Goal: Information Seeking & Learning: Learn about a topic

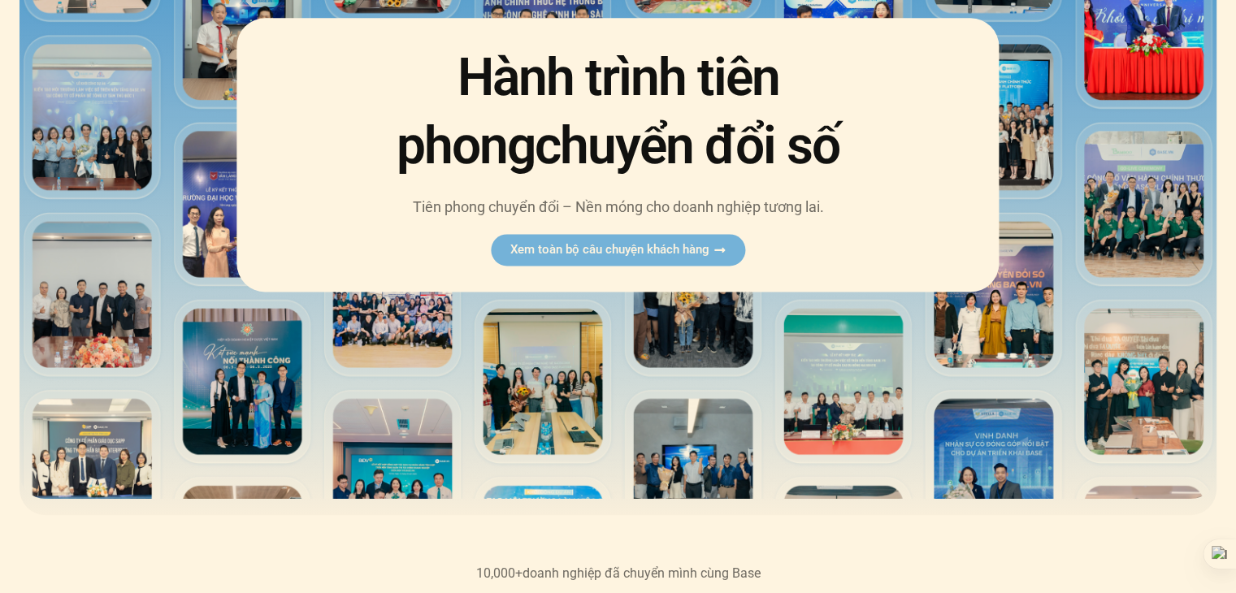
scroll to position [237, 0]
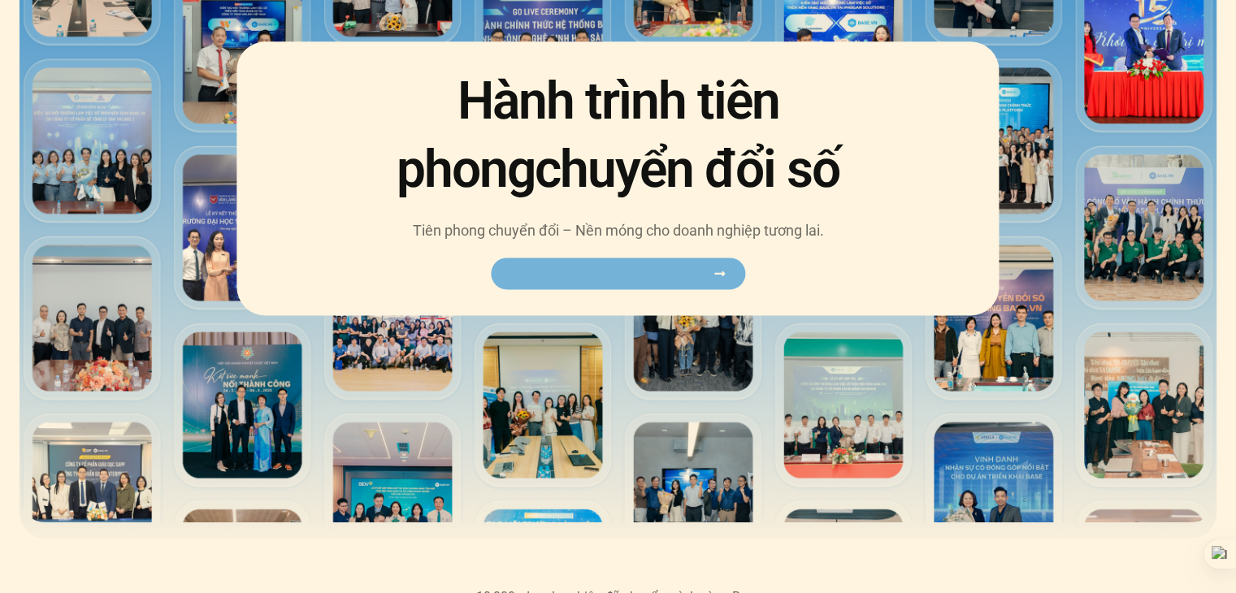
click at [597, 274] on span "Xem toàn bộ câu chuyện khách hàng" at bounding box center [609, 273] width 199 height 12
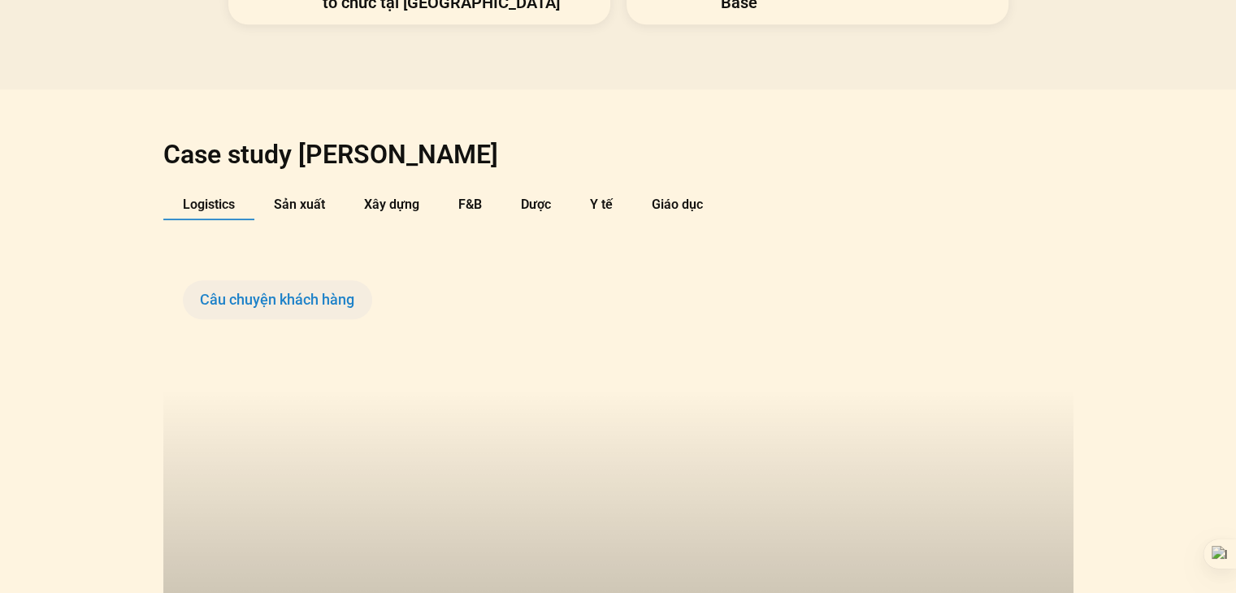
scroll to position [1657, 0]
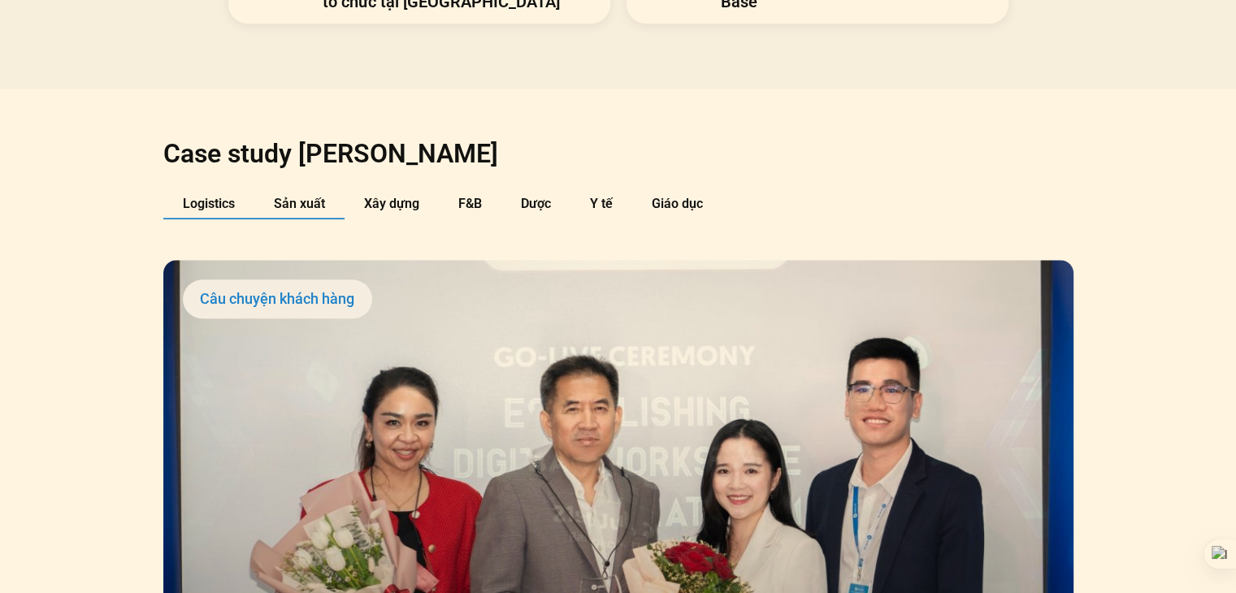
click at [300, 196] on span "Sản xuất" at bounding box center [299, 203] width 51 height 15
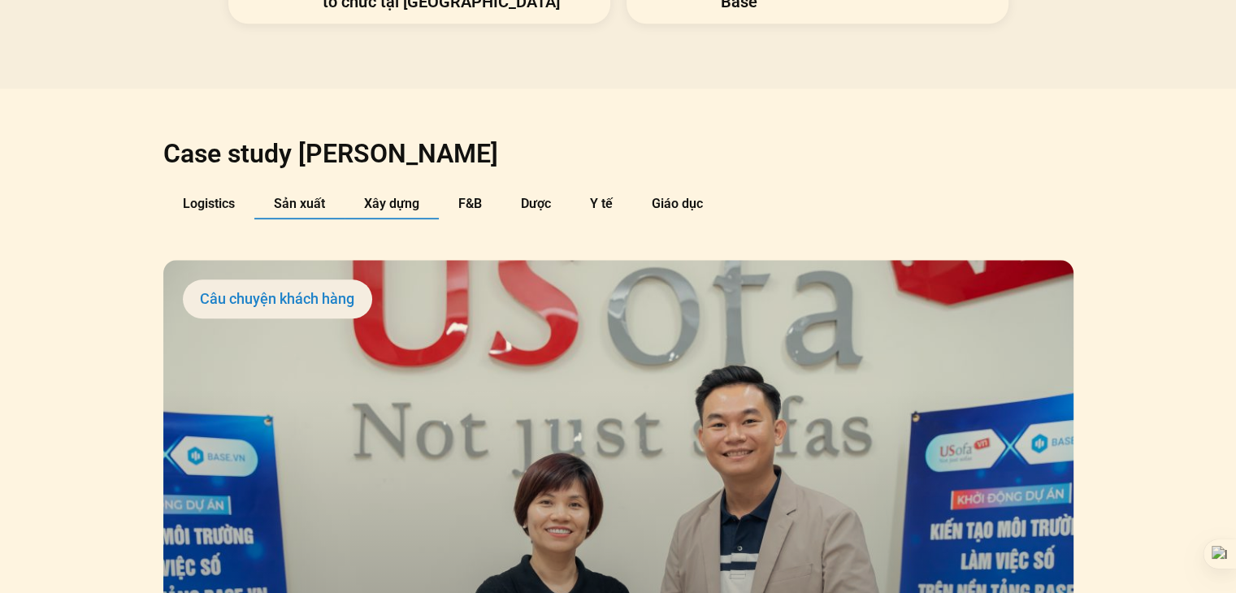
click at [349, 189] on button "Xây dựng" at bounding box center [392, 204] width 94 height 30
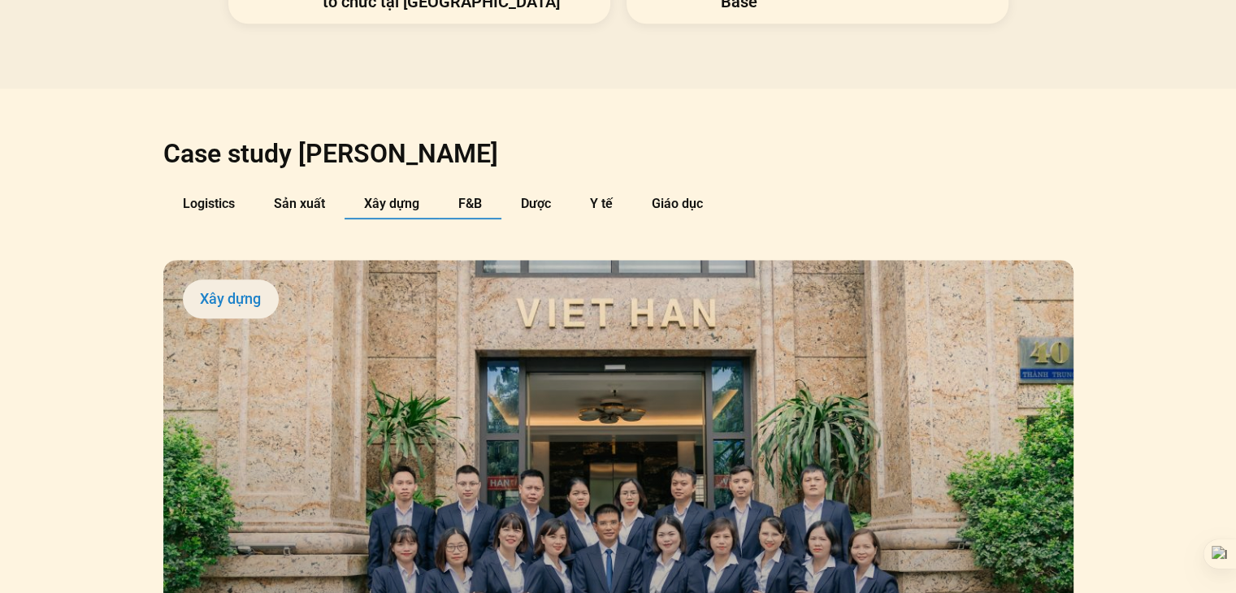
click at [454, 189] on button "F&B" at bounding box center [470, 204] width 63 height 30
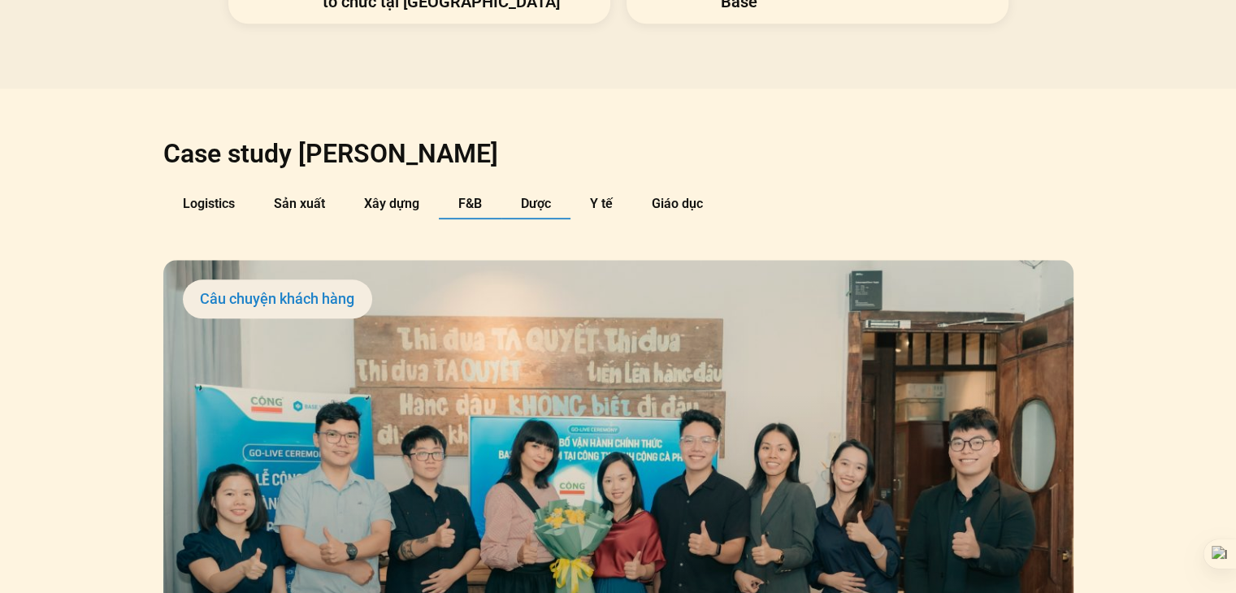
click at [525, 196] on span "Dược" at bounding box center [536, 203] width 30 height 15
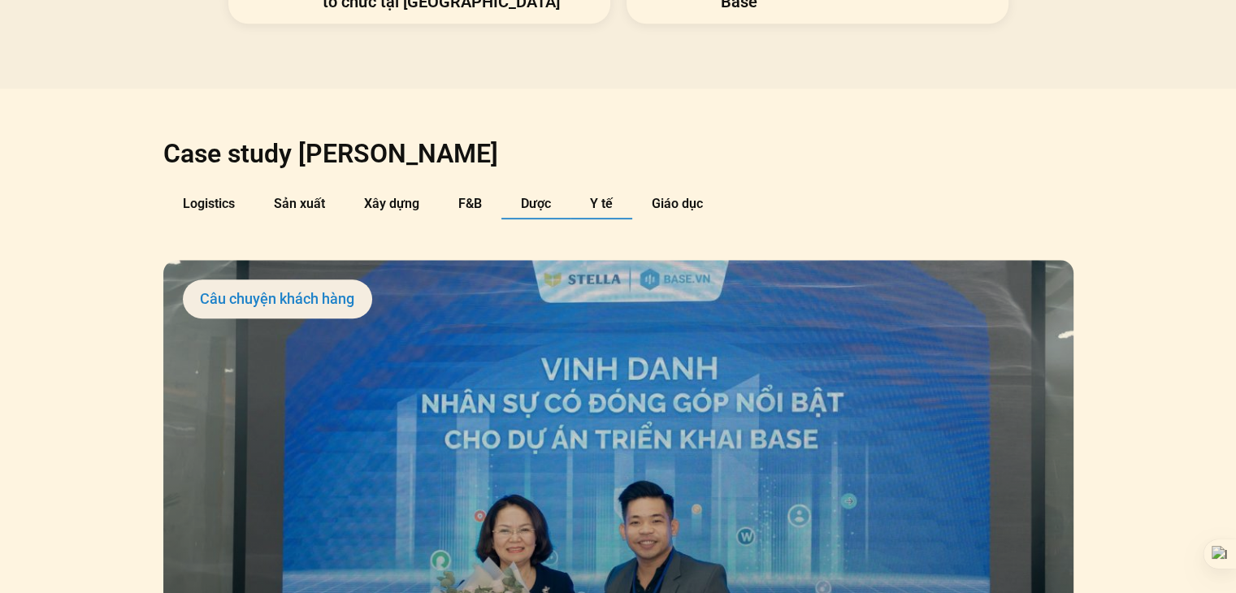
click at [589, 189] on button "Y tế" at bounding box center [602, 204] width 62 height 30
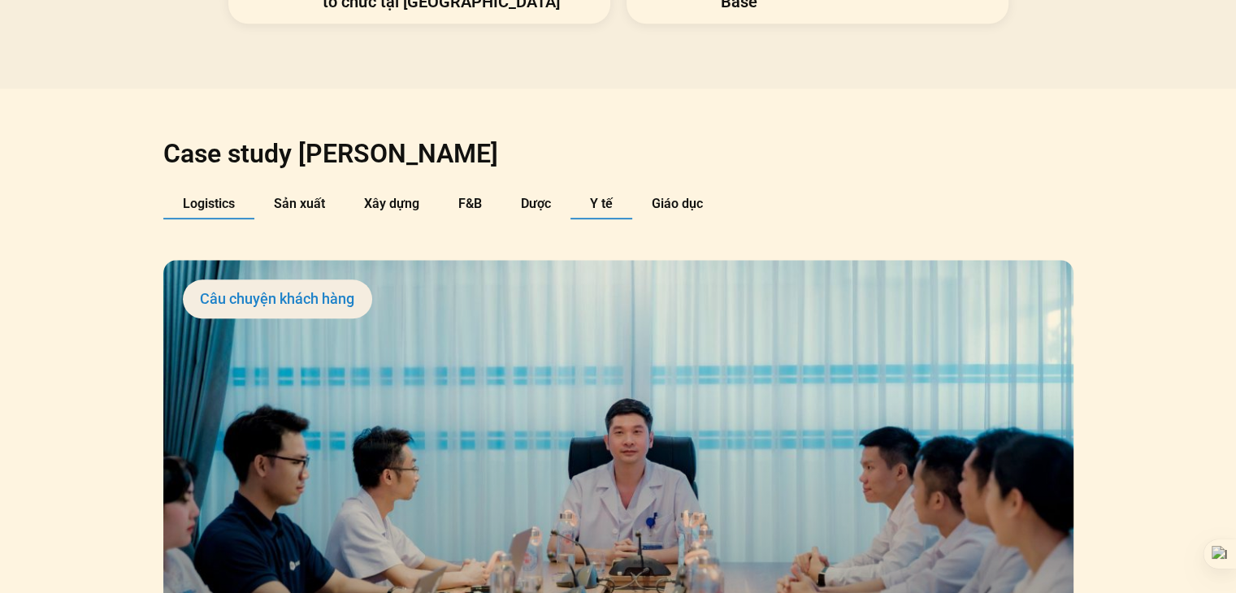
click at [225, 196] on span "Logistics" at bounding box center [209, 203] width 52 height 15
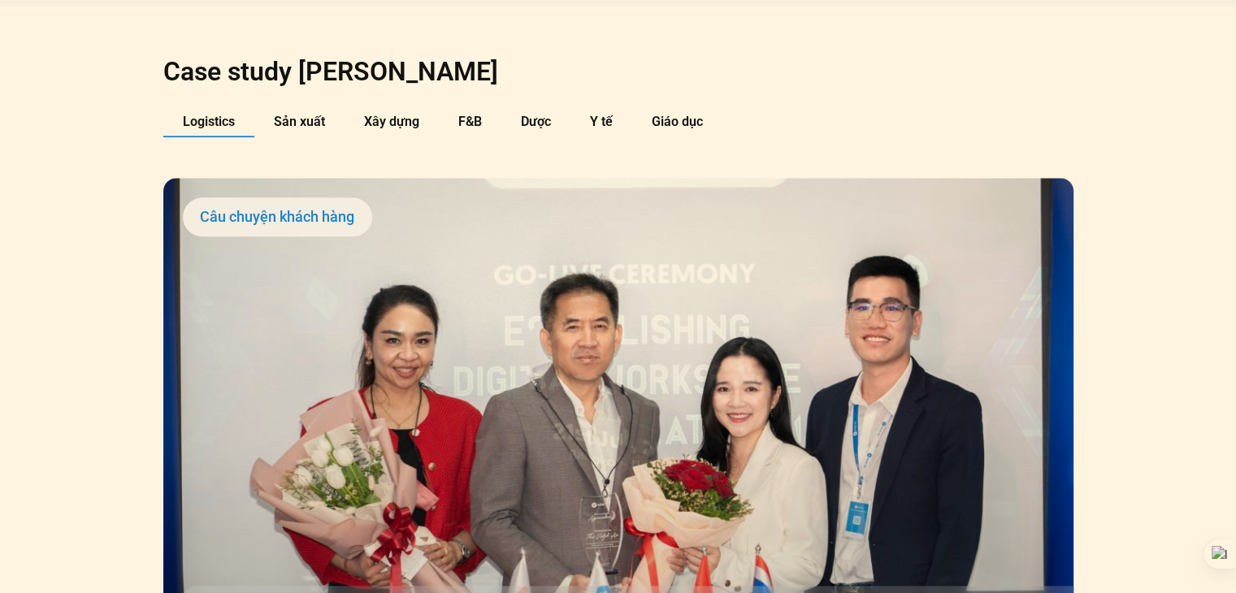
scroll to position [1739, 0]
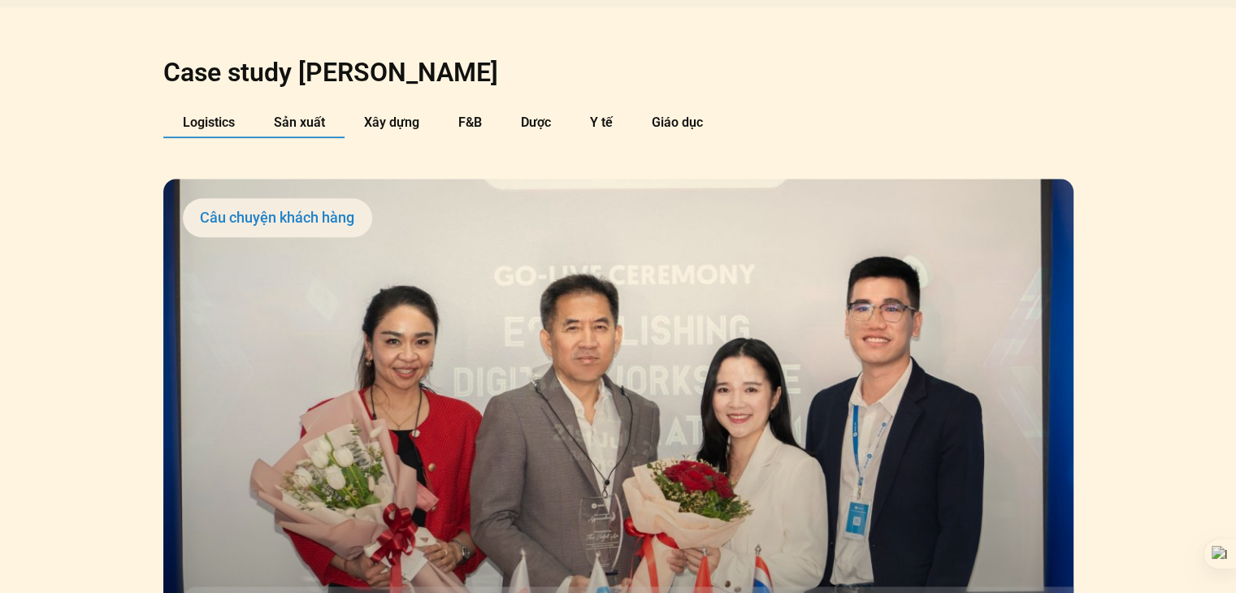
click at [284, 115] on span "Sản xuất" at bounding box center [299, 122] width 51 height 15
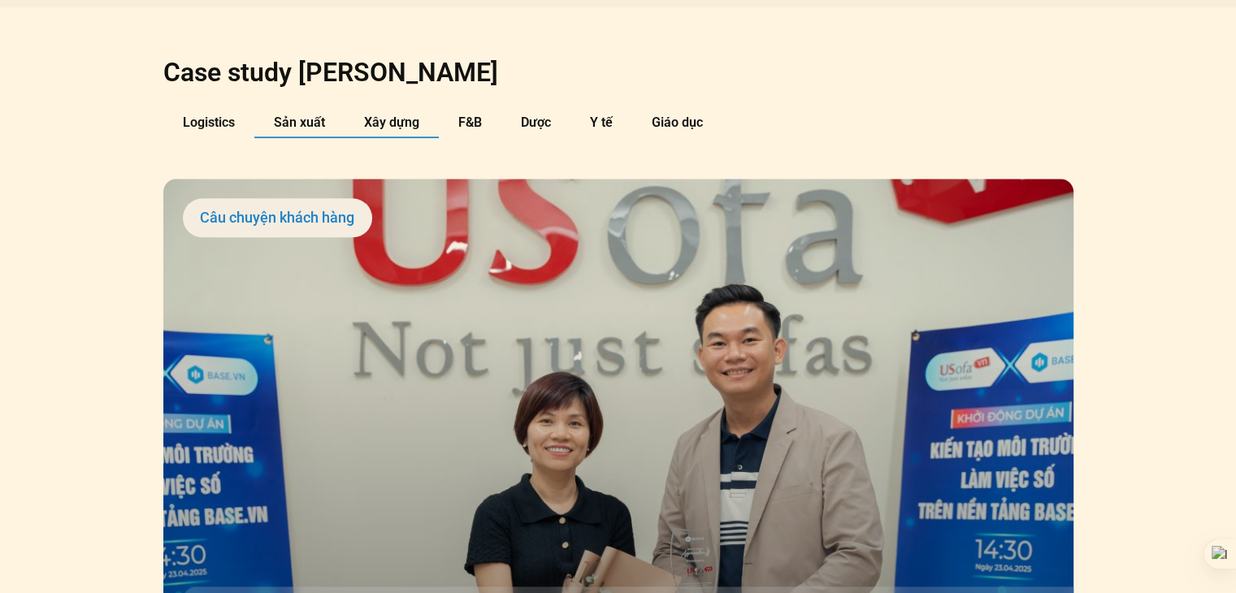
click at [403, 115] on span "Xây dựng" at bounding box center [391, 122] width 55 height 15
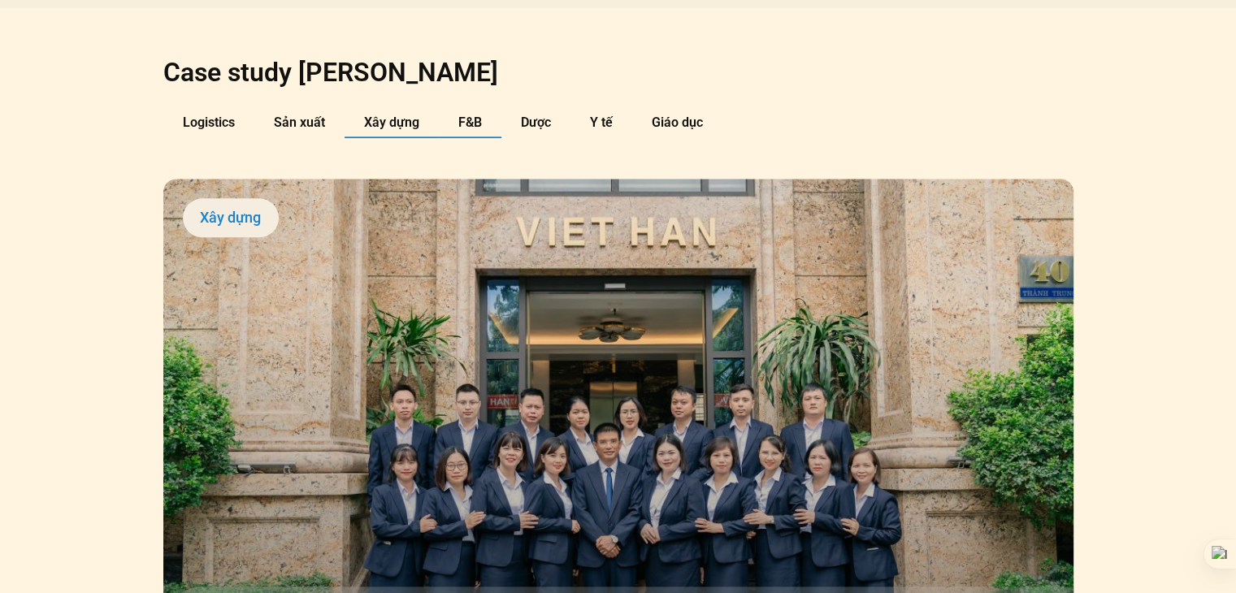
click at [475, 115] on span "F&B" at bounding box center [470, 122] width 24 height 15
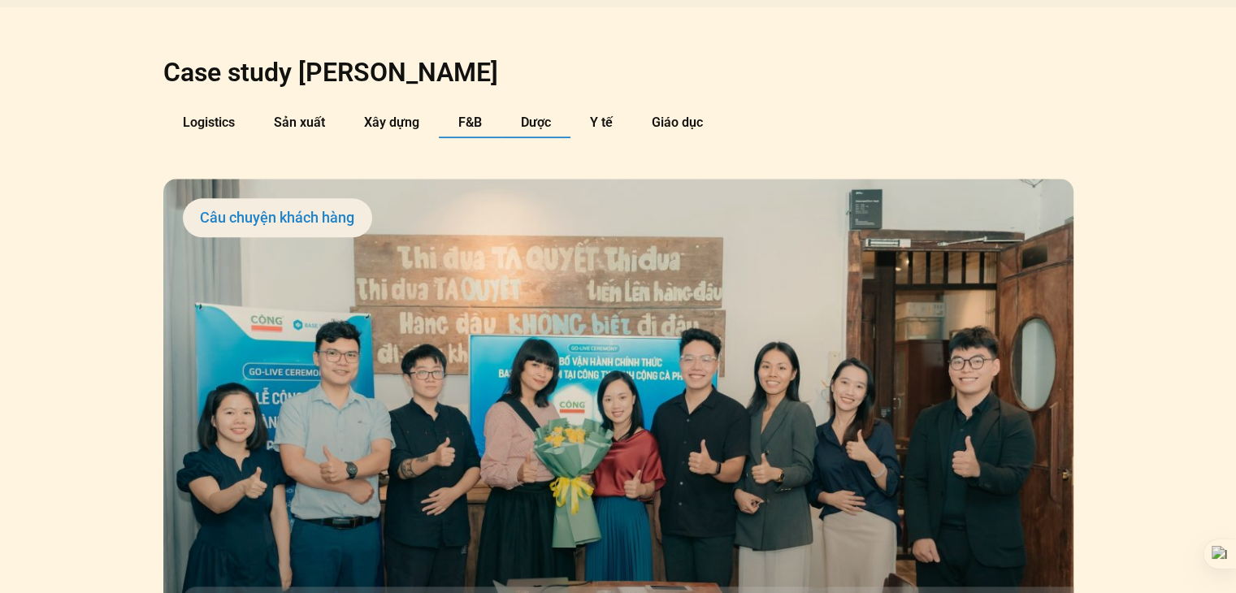
click at [531, 115] on span "Dược" at bounding box center [536, 122] width 30 height 15
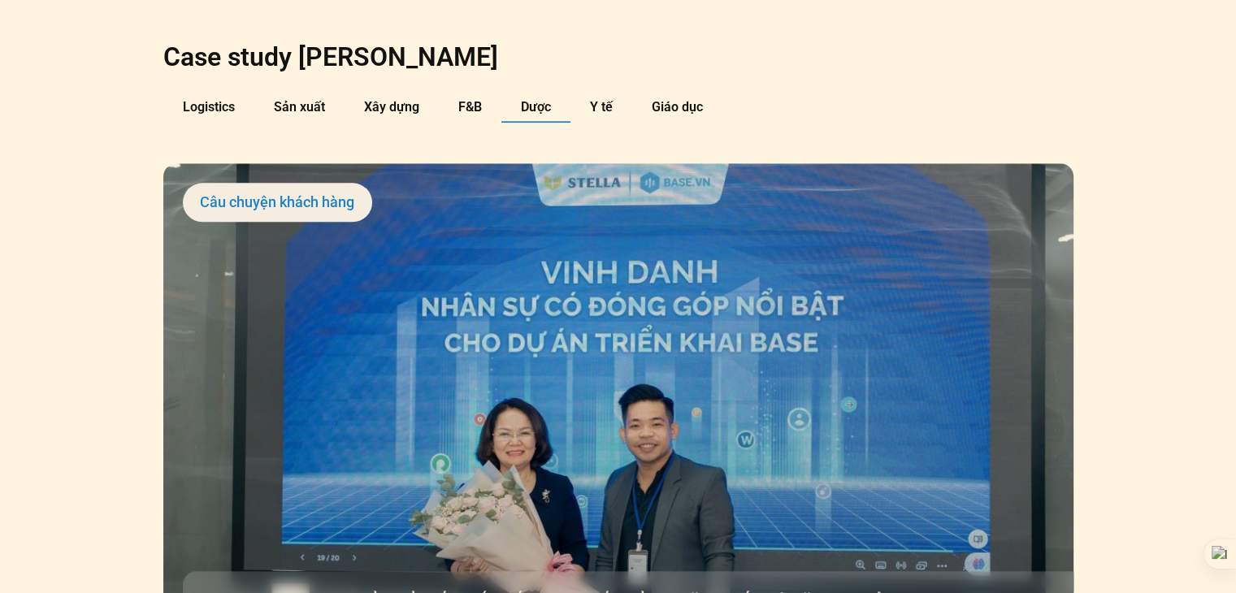
scroll to position [1751, 0]
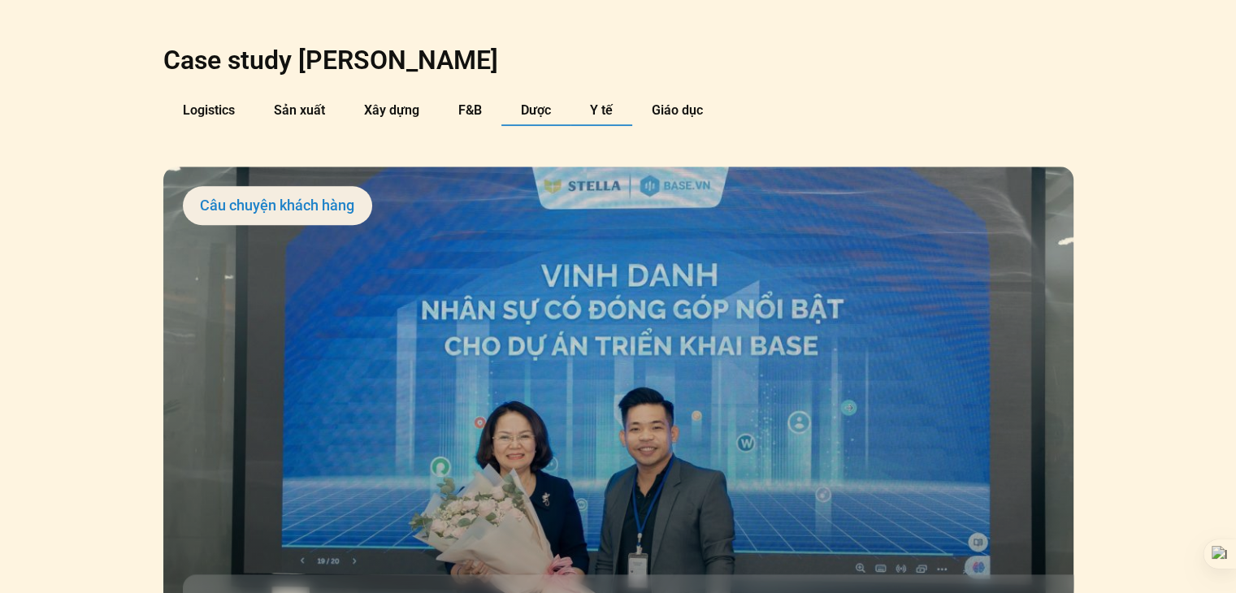
click at [608, 102] on span "Y tế" at bounding box center [601, 109] width 23 height 15
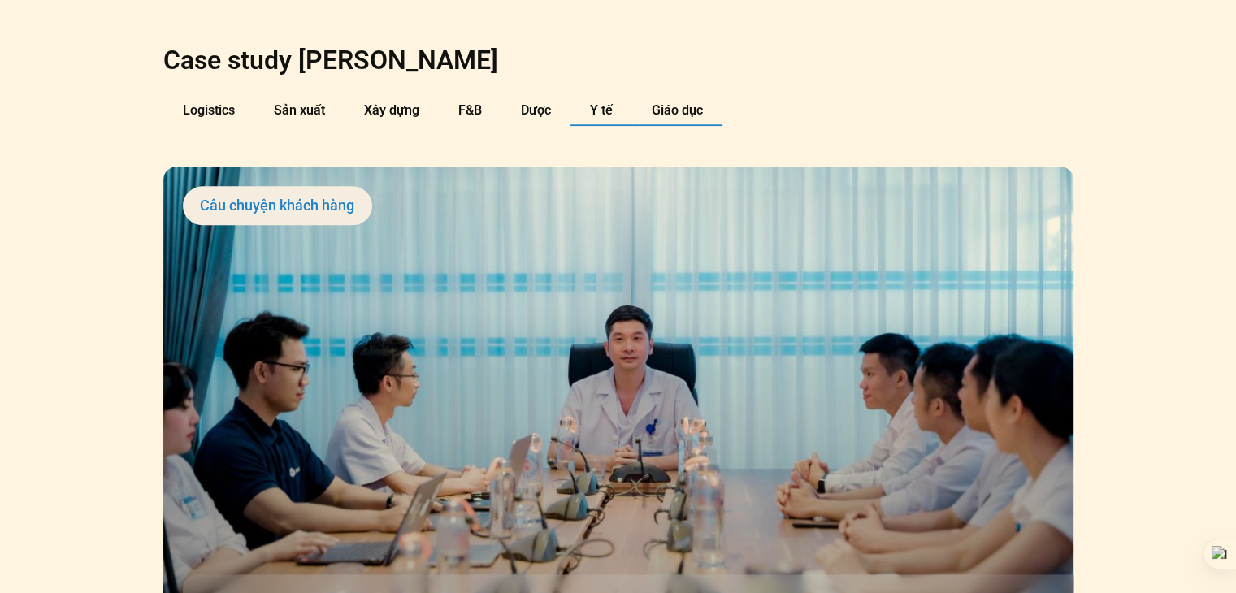
click at [661, 102] on span "Giáo dục" at bounding box center [677, 109] width 51 height 15
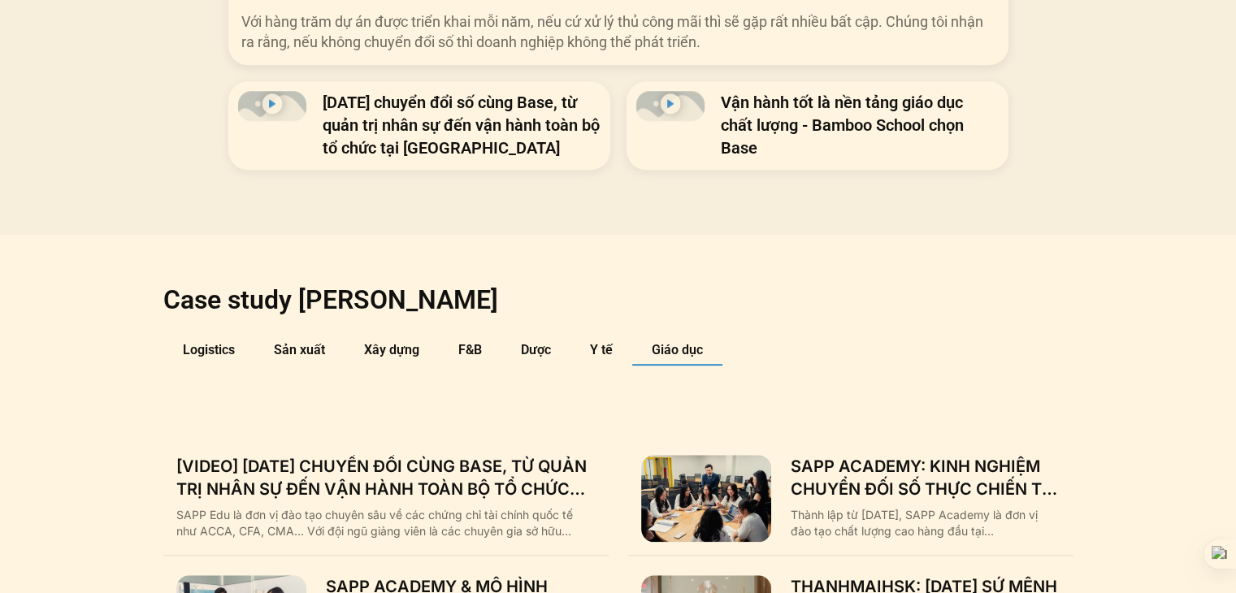
scroll to position [1509, 0]
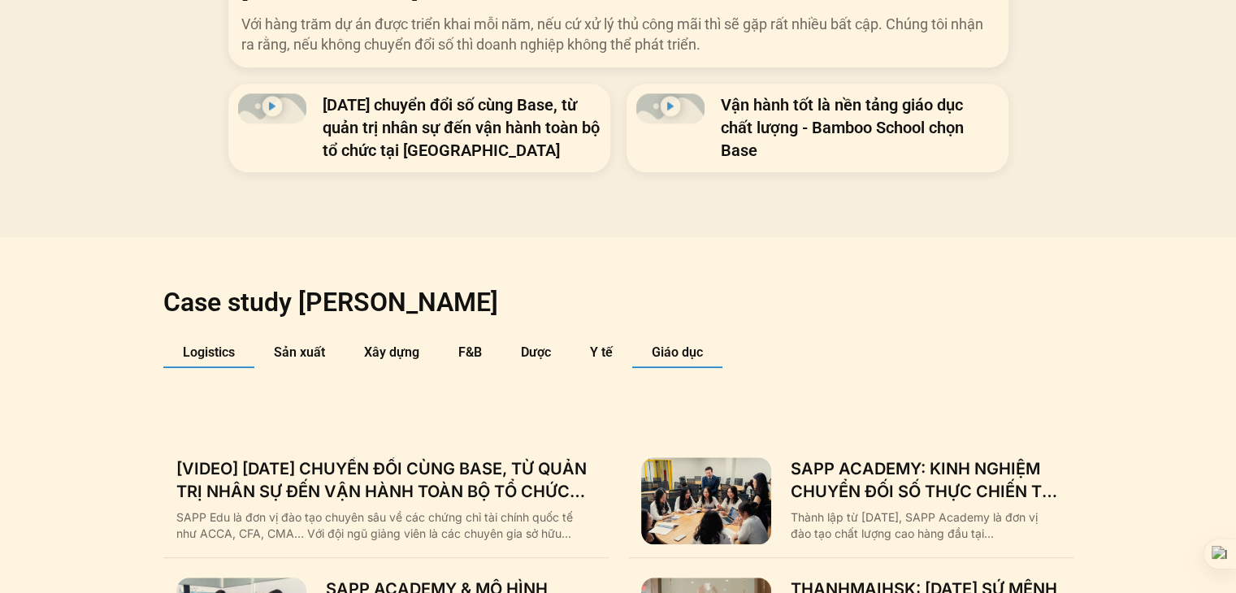
click at [195, 345] on span "Logistics" at bounding box center [209, 352] width 52 height 15
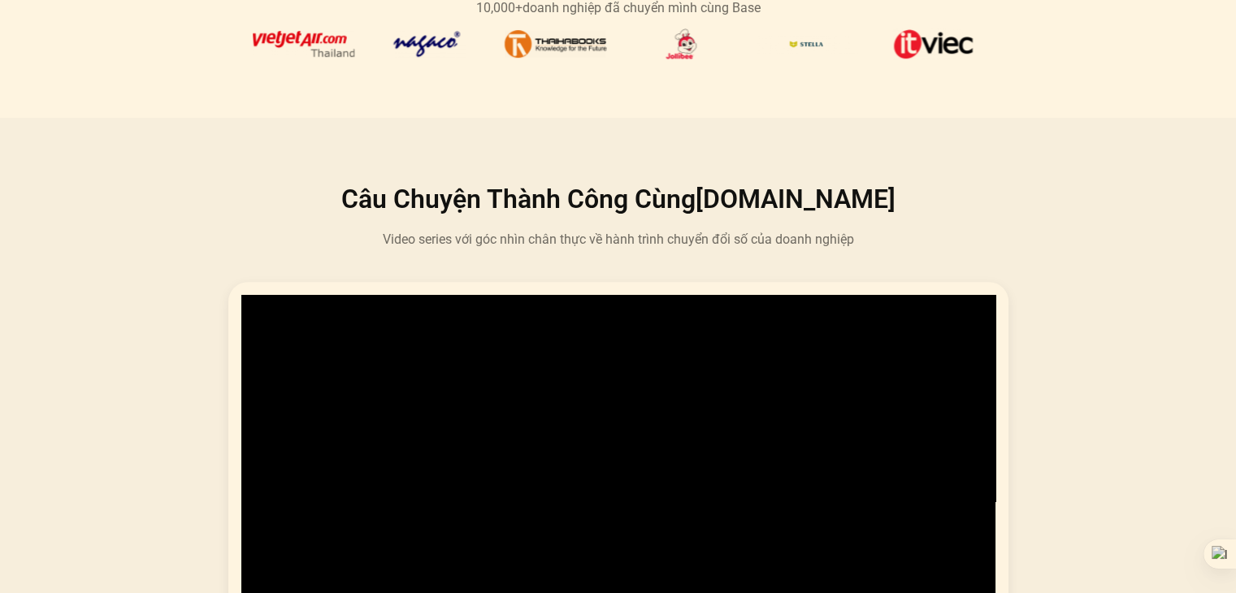
scroll to position [847, 0]
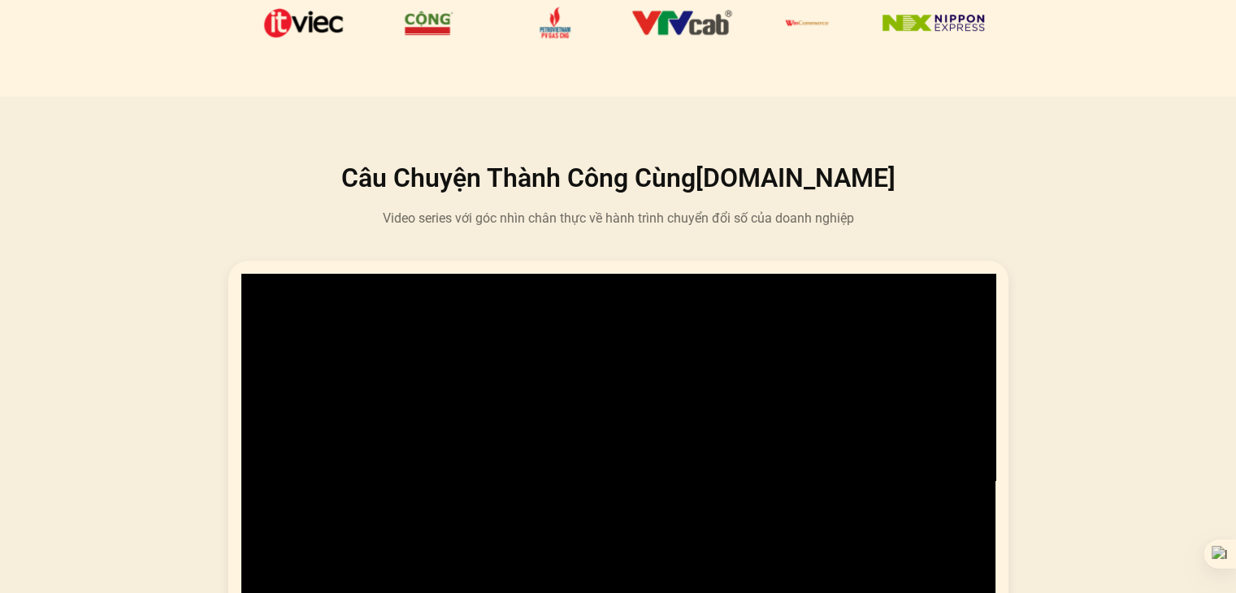
click at [165, 271] on div "Hành trình 6 năm kiến tạo “Ngôi nhà số” của Nagecco cùng Base.vn Với hàng trăm …" at bounding box center [618, 548] width 1212 height 574
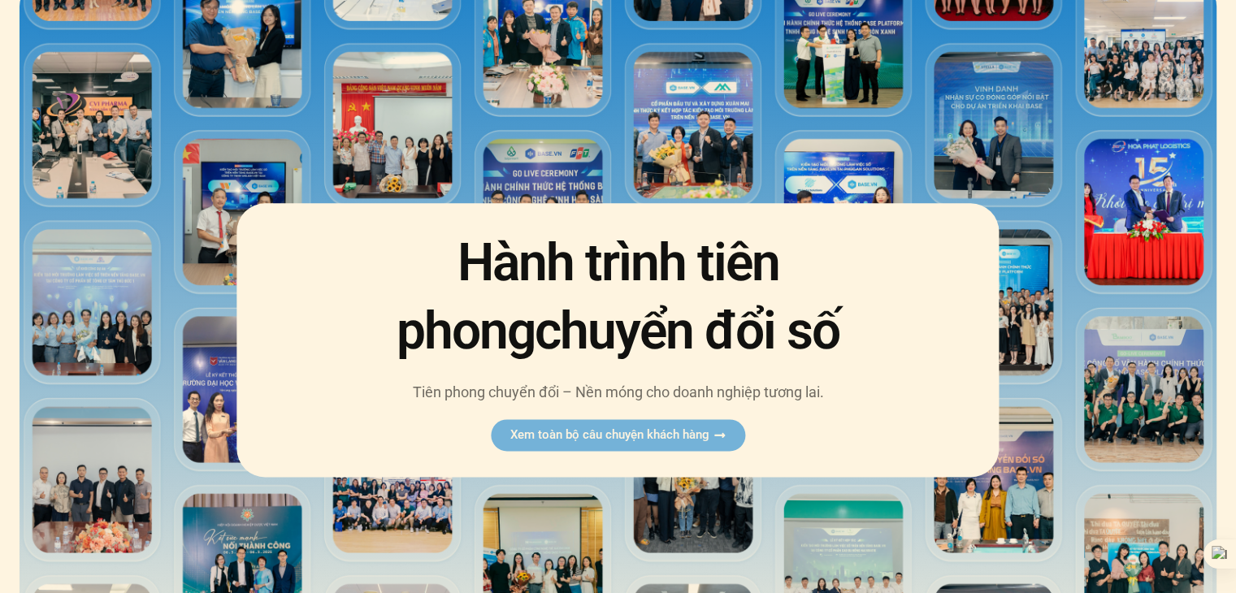
scroll to position [0, 0]
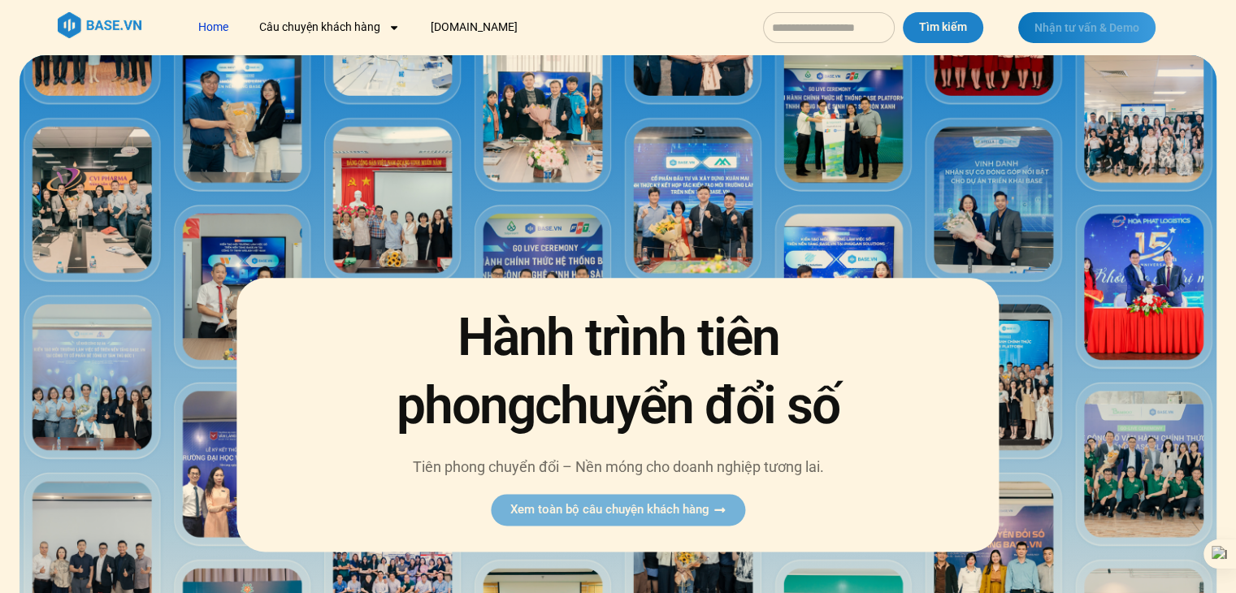
click at [1043, 13] on link "Nhận tư vấn & Demo" at bounding box center [1087, 27] width 137 height 31
click at [779, 28] on input "Tìm kiếm" at bounding box center [829, 27] width 132 height 31
type input "*"
click at [611, 28] on nav "Home Câu chuyện khách hàng Logistics Sản xuất Xây dựng F&B Dược Y tế Giáo dục B…" at bounding box center [466, 27] width 561 height 30
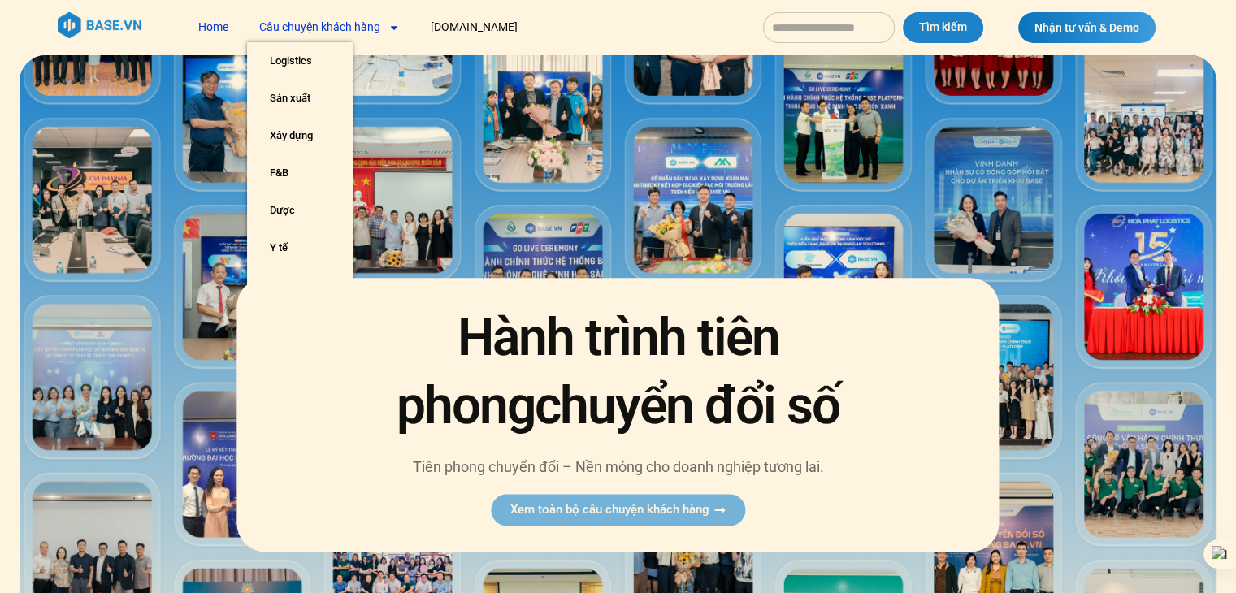
click at [393, 28] on icon "Menu" at bounding box center [393, 28] width 7 height 4
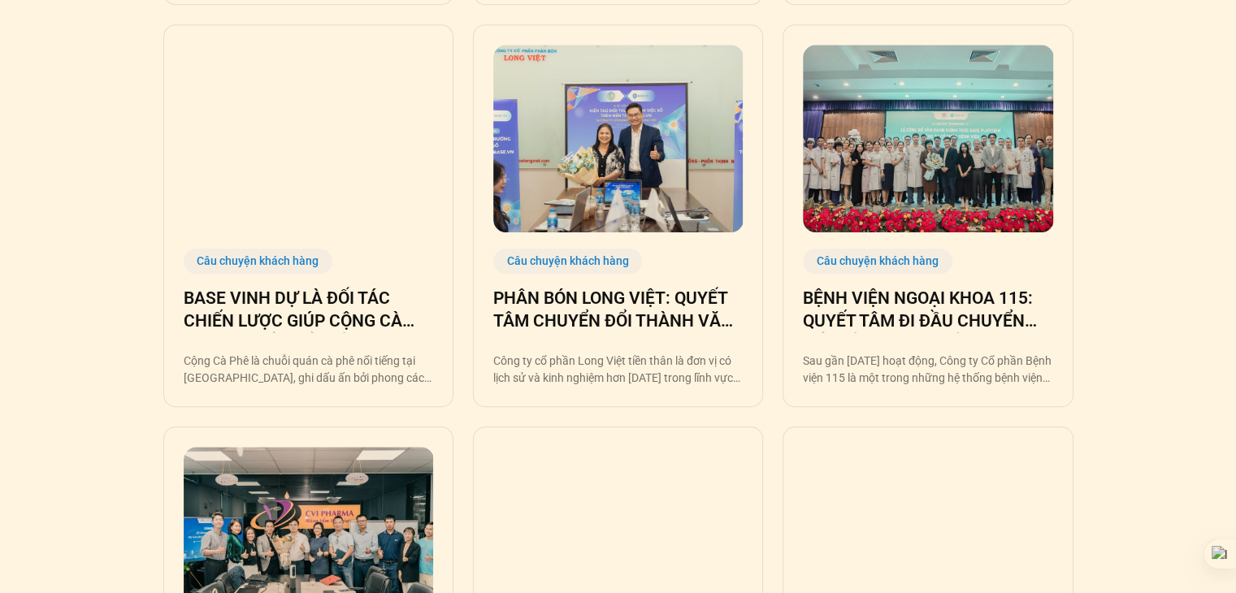
scroll to position [1247, 0]
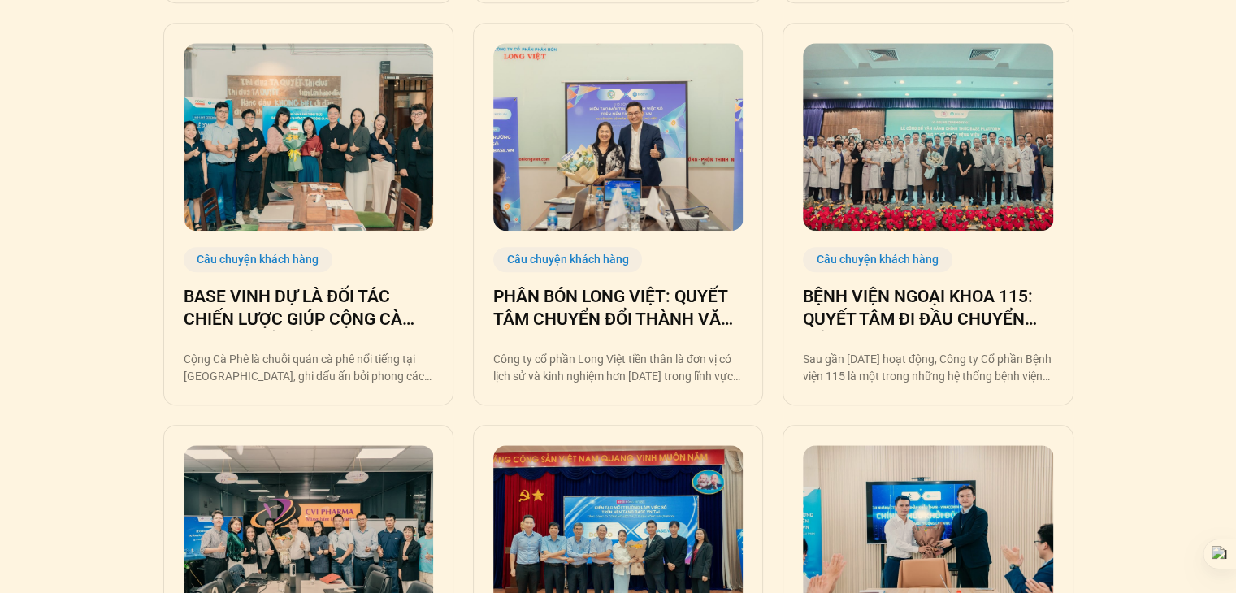
click at [624, 106] on img at bounding box center [618, 137] width 250 height 188
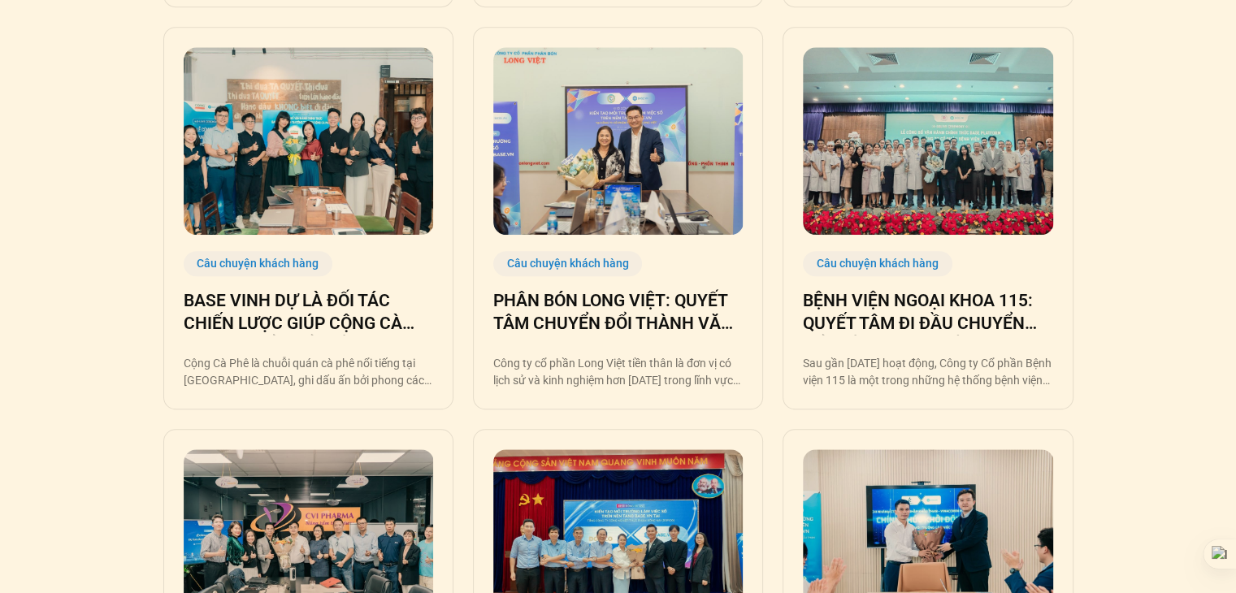
click at [359, 197] on img at bounding box center [309, 141] width 250 height 188
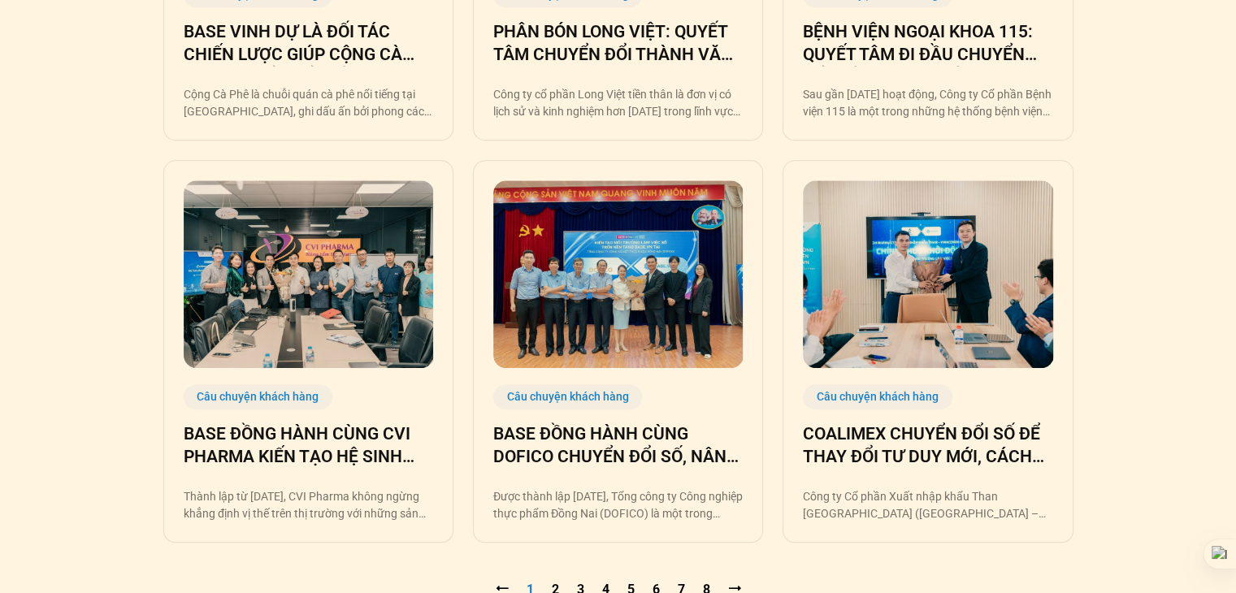
scroll to position [1572, 0]
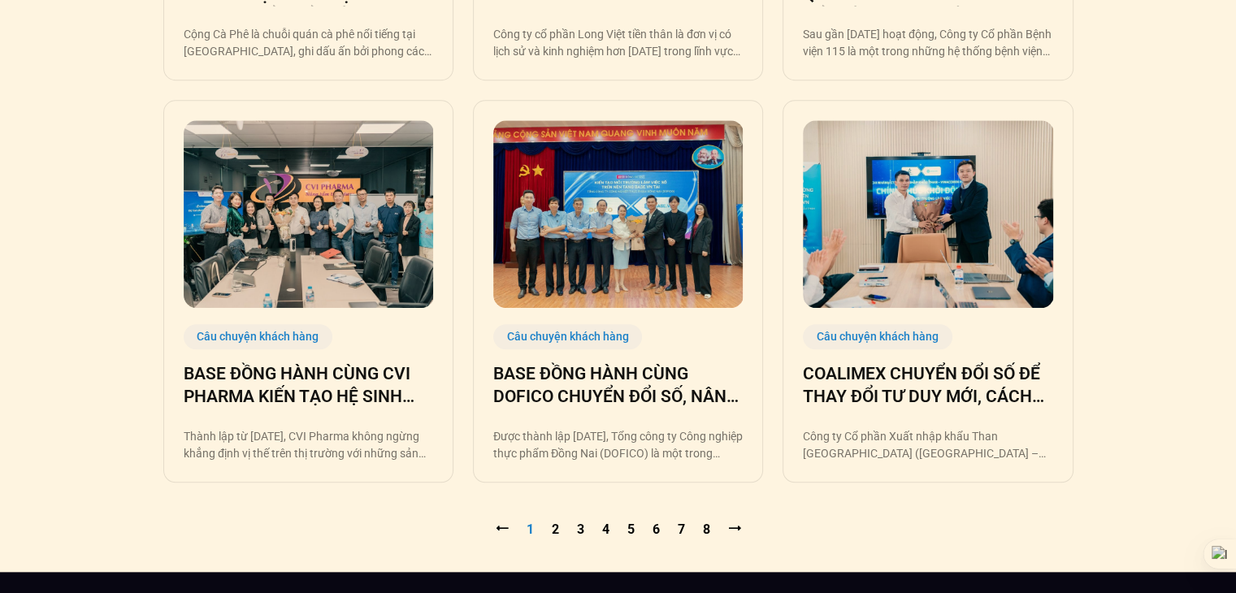
click at [615, 237] on img at bounding box center [618, 214] width 250 height 188
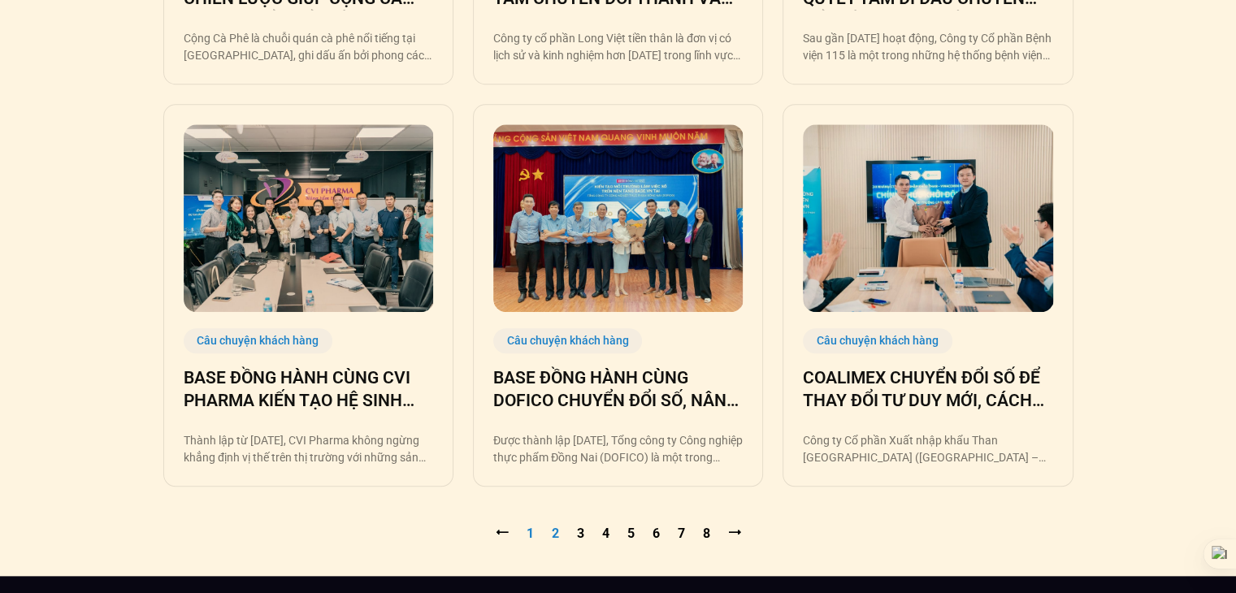
click at [554, 531] on link "Trang 2" at bounding box center [555, 533] width 7 height 15
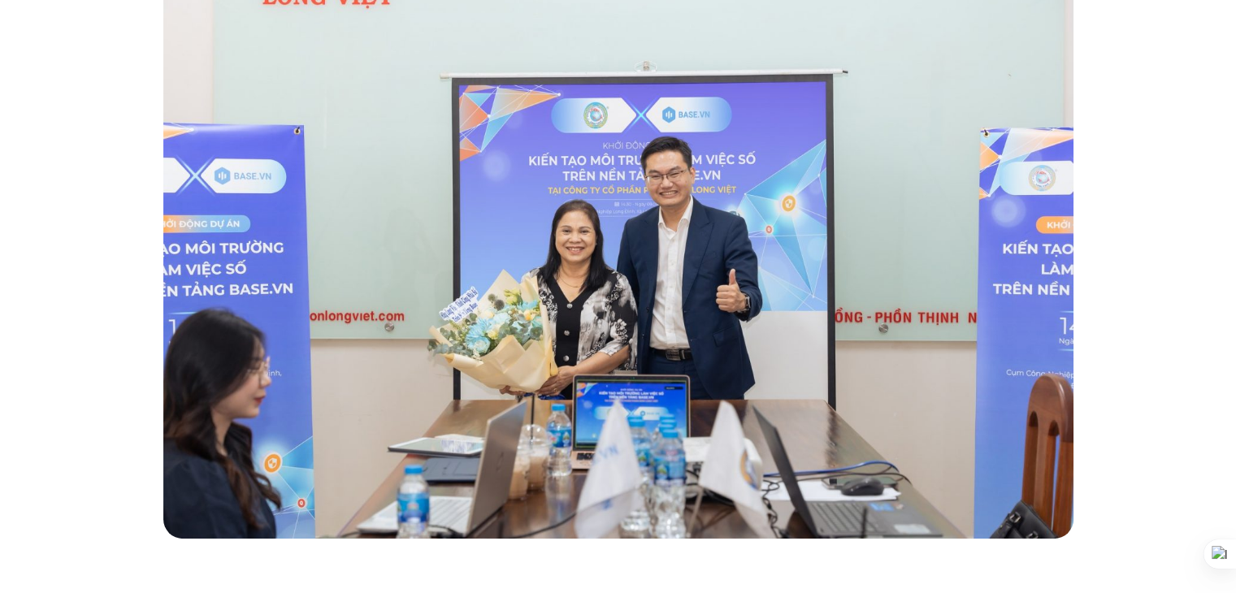
scroll to position [477, 0]
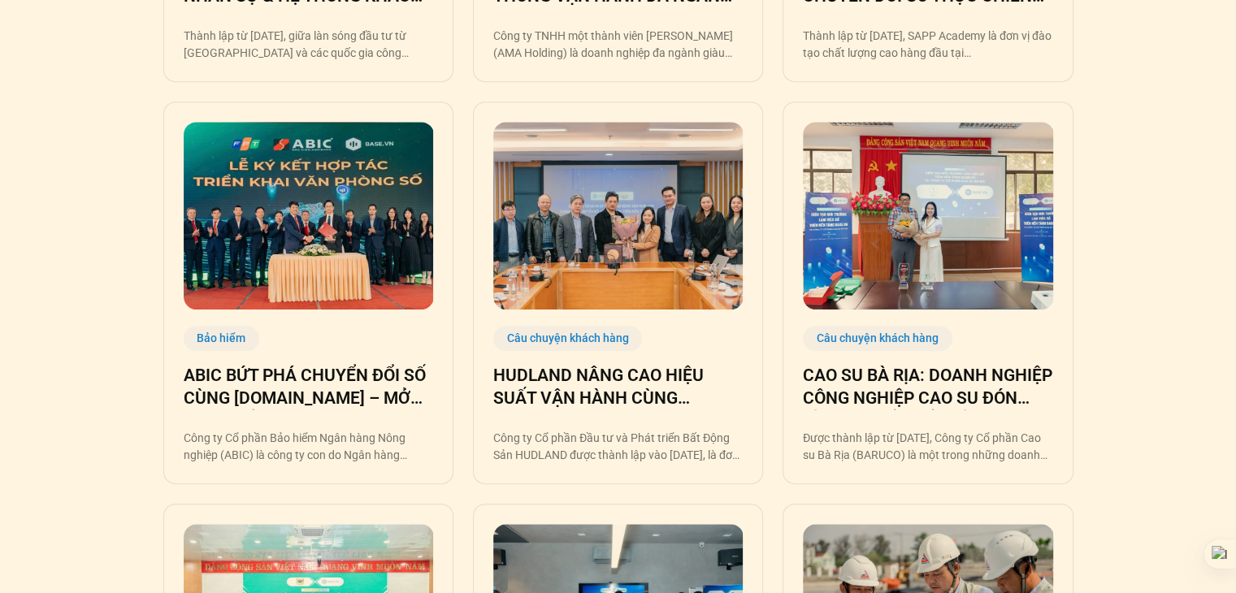
scroll to position [767, 0]
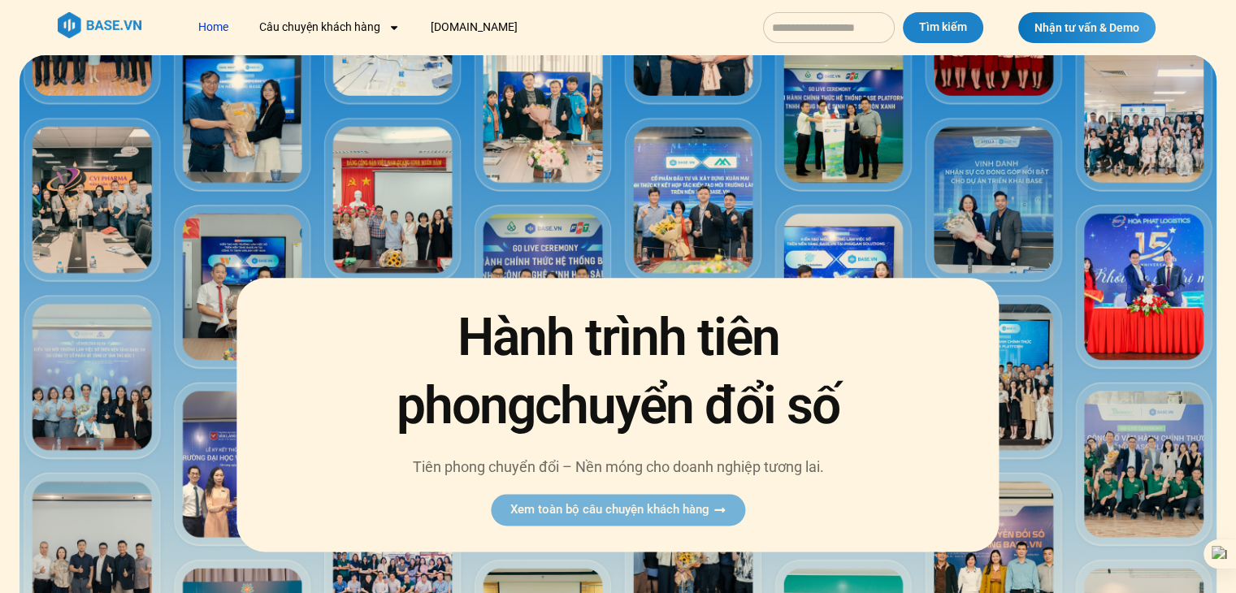
click at [808, 27] on input "Tìm kiếm" at bounding box center [829, 27] width 132 height 31
type input "**********"
click at [903, 12] on button "Tìm kiếm" at bounding box center [943, 27] width 80 height 31
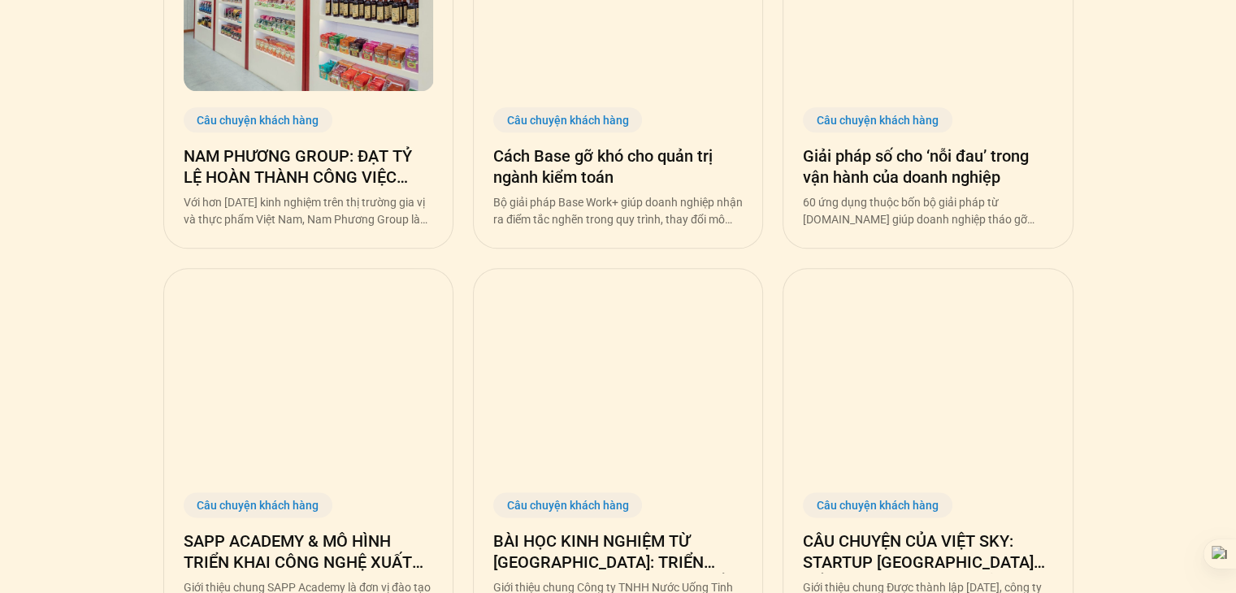
scroll to position [1832, 0]
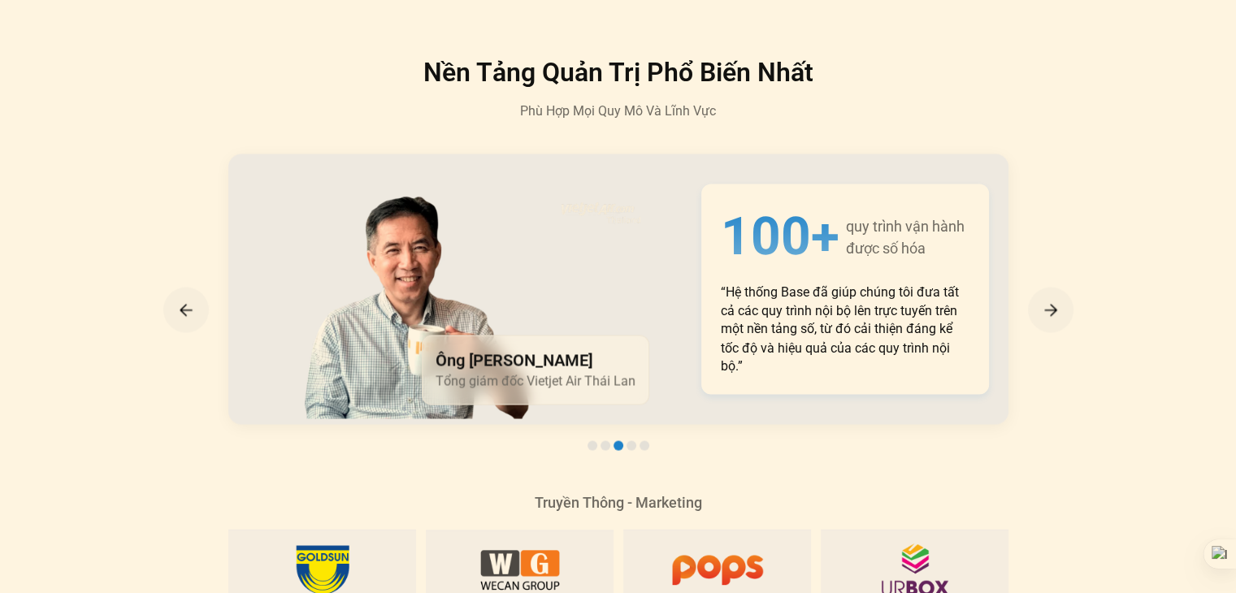
scroll to position [2754, 0]
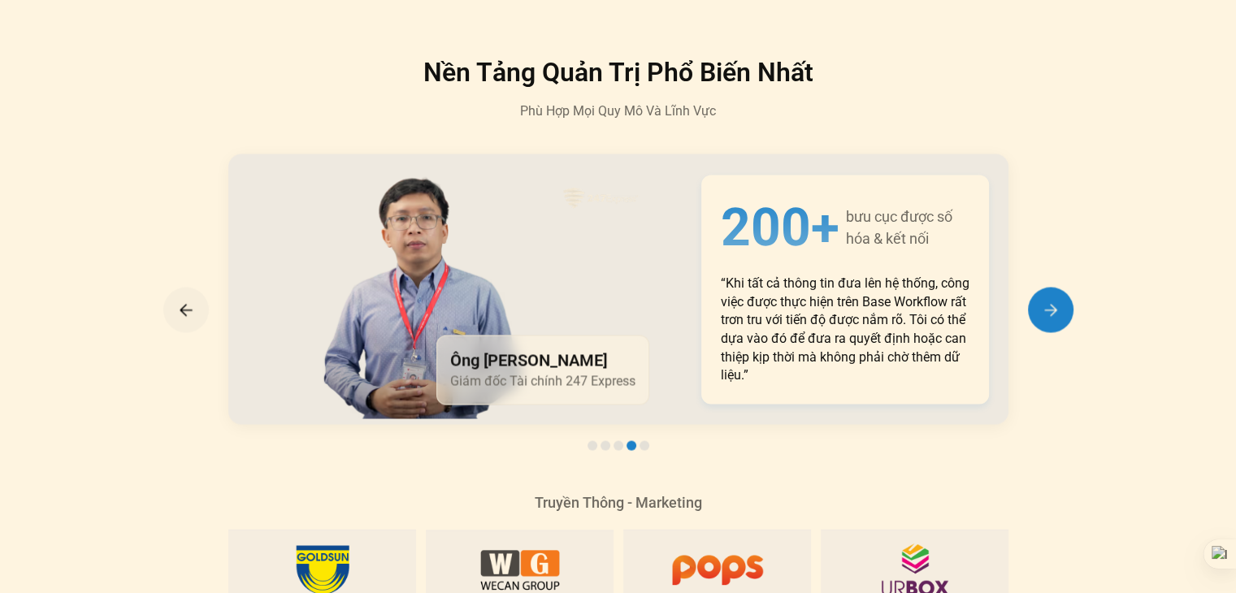
click at [1059, 300] on img "Next slide" at bounding box center [1051, 310] width 20 height 20
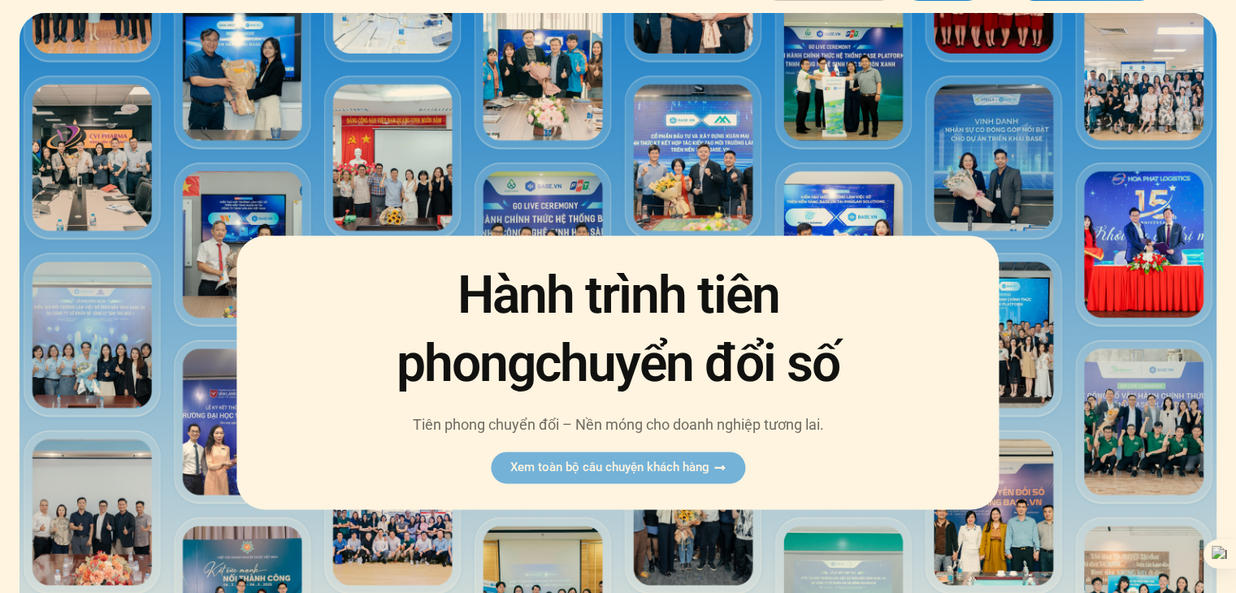
scroll to position [0, 0]
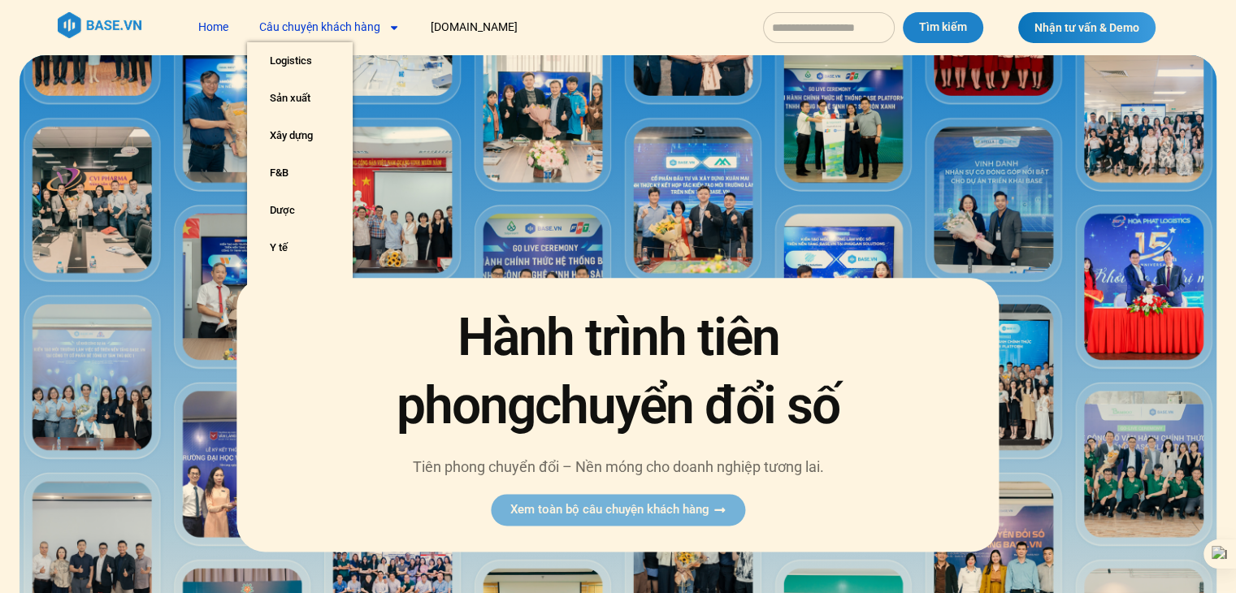
click at [378, 34] on link "Câu chuyện khách hàng" at bounding box center [329, 27] width 165 height 30
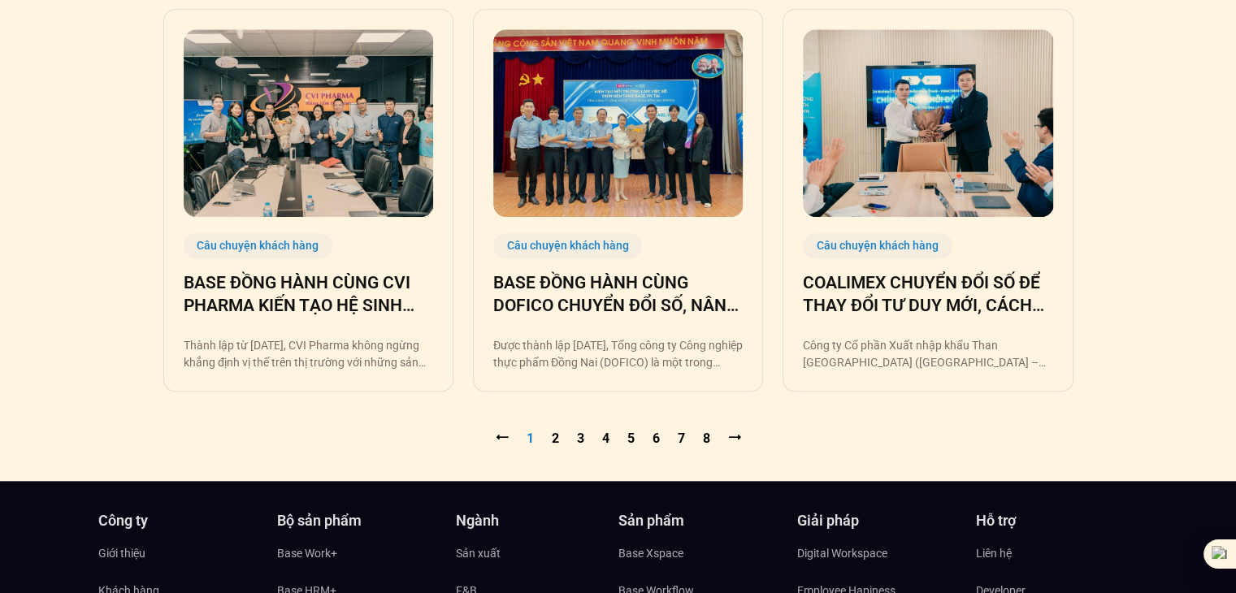
scroll to position [1665, 0]
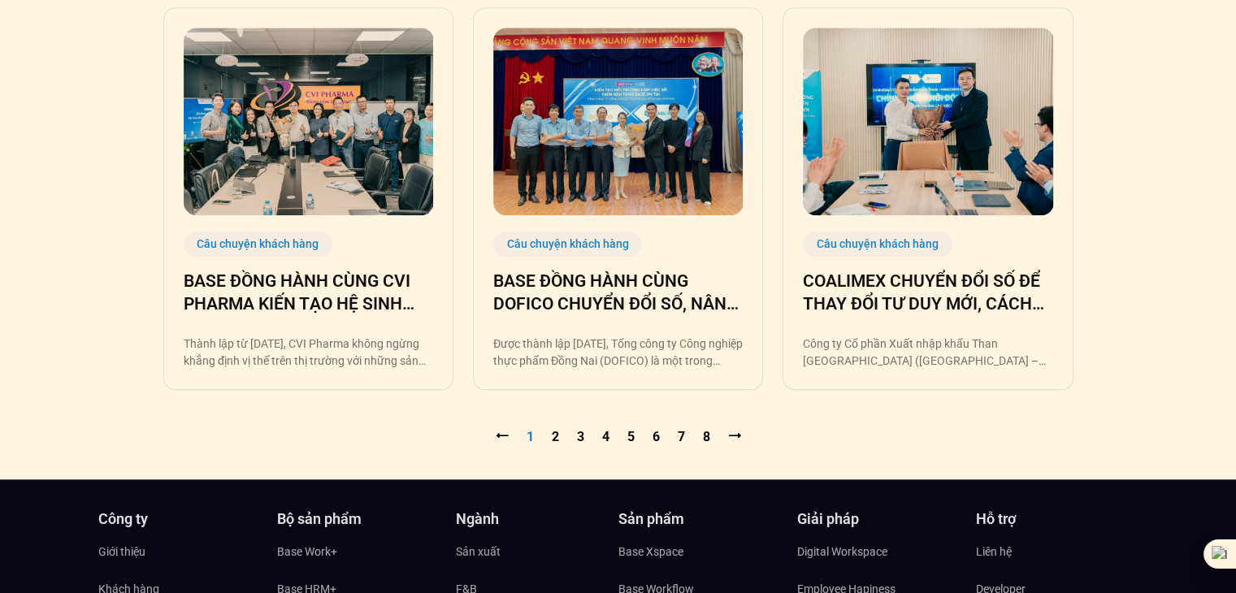
click at [559, 437] on nav "⭠ Trang 1 Trang 2 Trang 3 Trang 4 Trang 5 Trang 6 Trang 7 Trang 8 ⭢" at bounding box center [618, 438] width 910 height 20
click at [549, 437] on nav "⭠ Trang 1 Trang 2 Trang 3 Trang 4 Trang 5 Trang 6 Trang 7 Trang 8 ⭢" at bounding box center [618, 438] width 910 height 20
click at [552, 439] on link "Trang 2" at bounding box center [555, 436] width 7 height 15
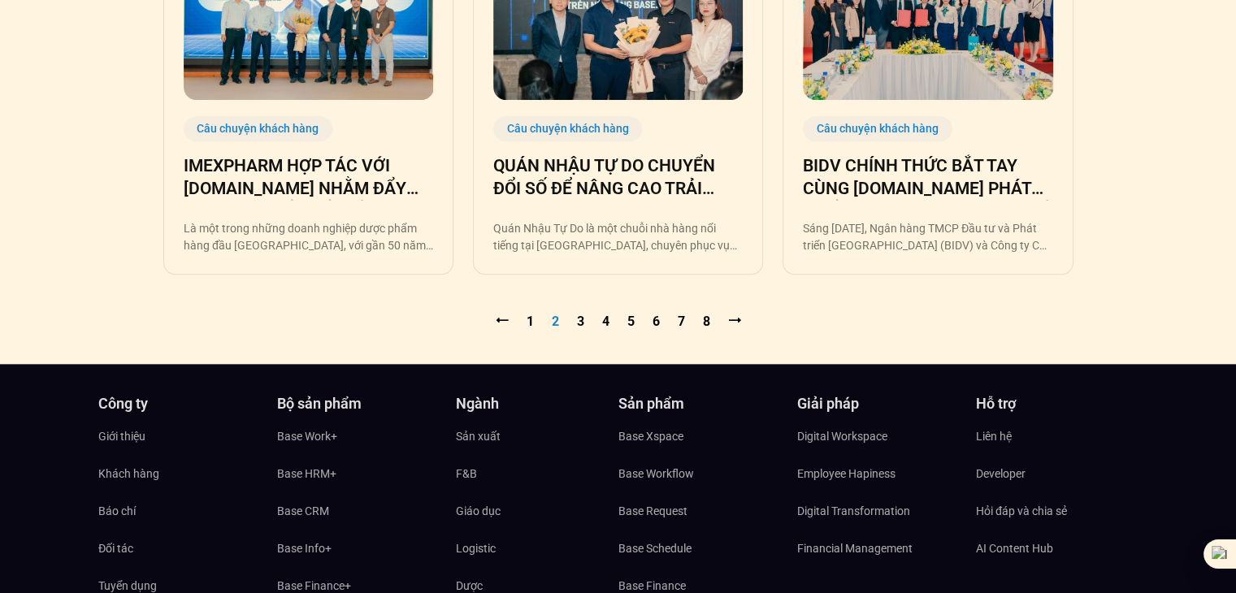
scroll to position [1776, 0]
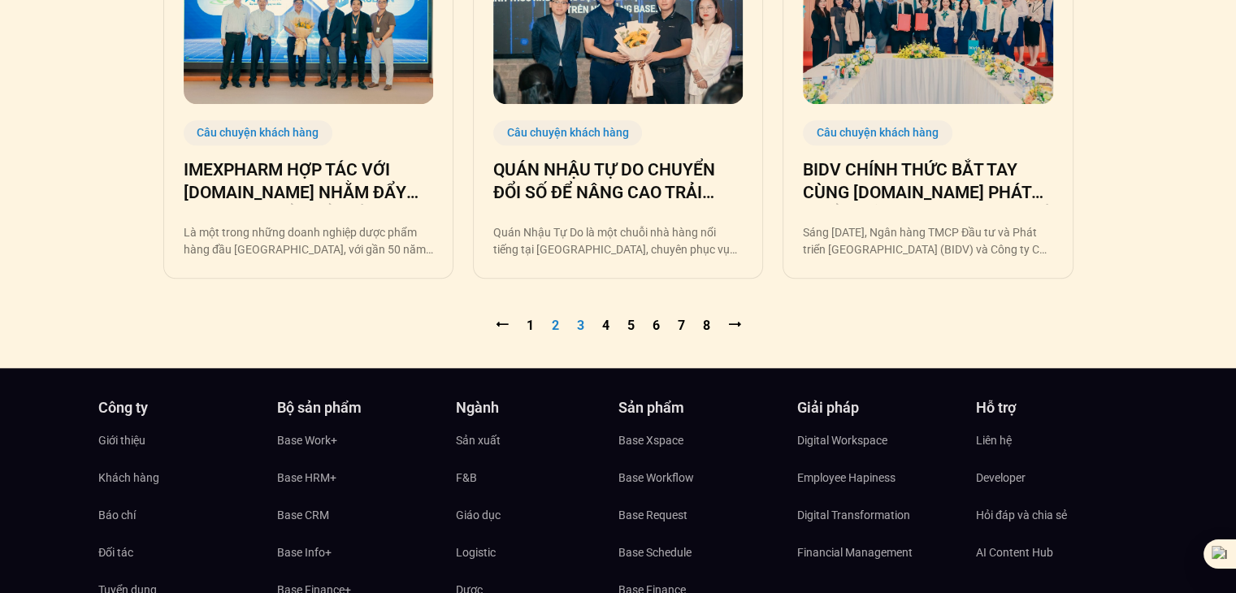
click at [582, 331] on link "Trang 3" at bounding box center [580, 325] width 7 height 15
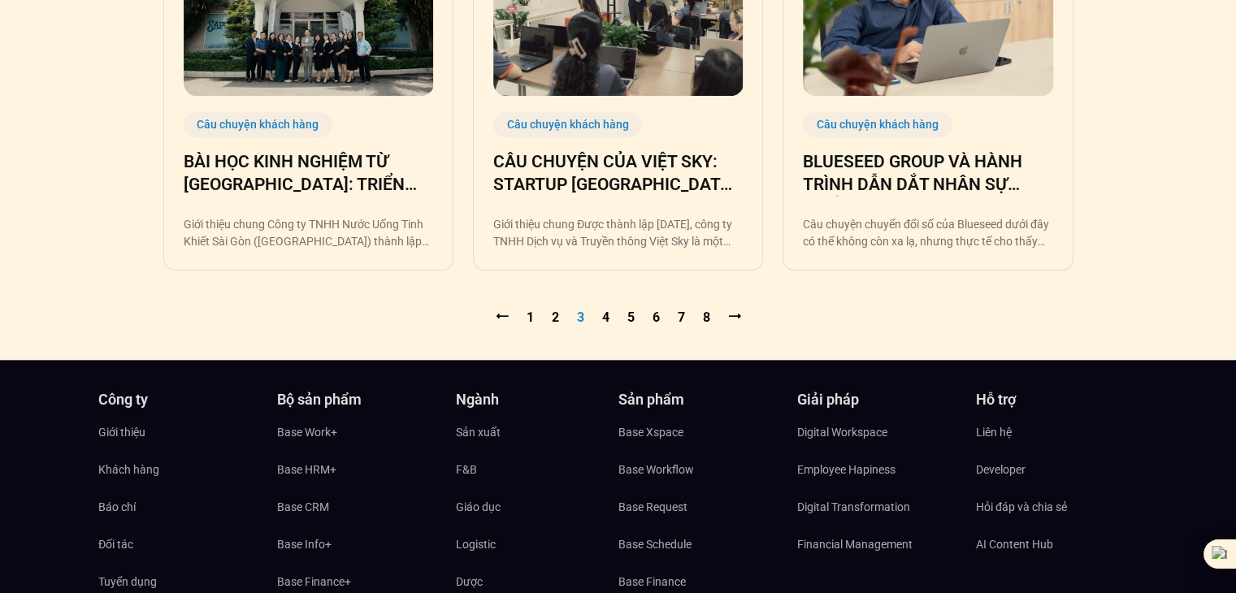
scroll to position [1800, 0]
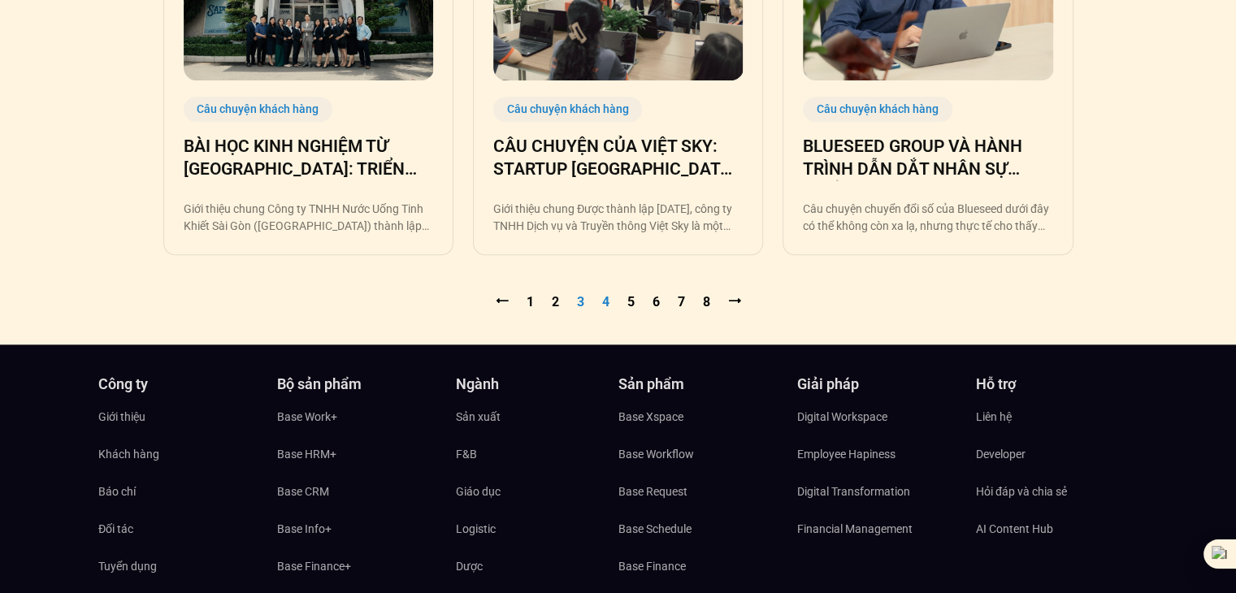
click at [602, 304] on link "Trang 4" at bounding box center [605, 301] width 7 height 15
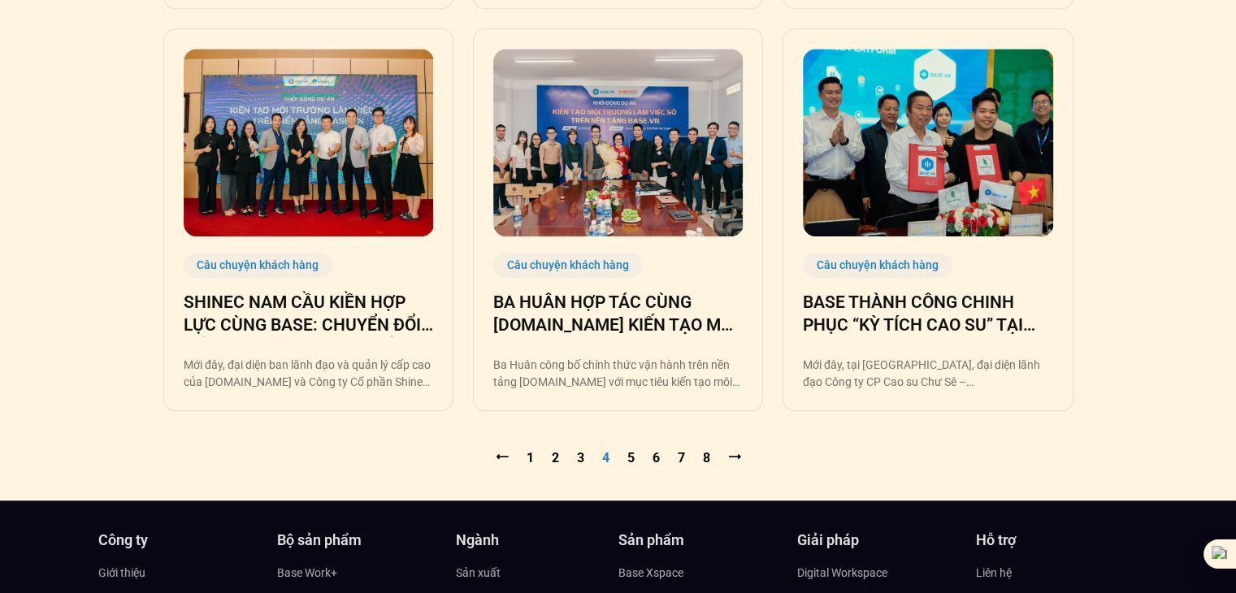
scroll to position [1644, 0]
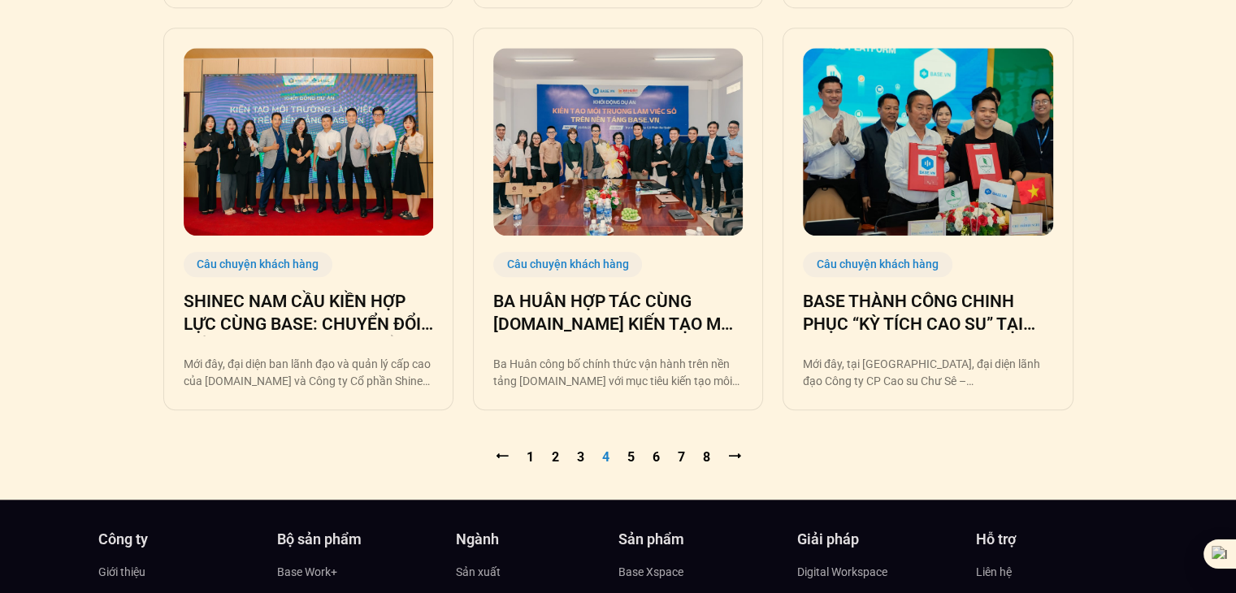
click at [624, 458] on nav "⭠ Trang 1 Trang 2 Trang 3 Trang 4 Trang 5 Trang 6 Trang 7 Trang 8 ⭢" at bounding box center [618, 458] width 910 height 20
click at [630, 458] on link "Trang 5" at bounding box center [631, 457] width 7 height 15
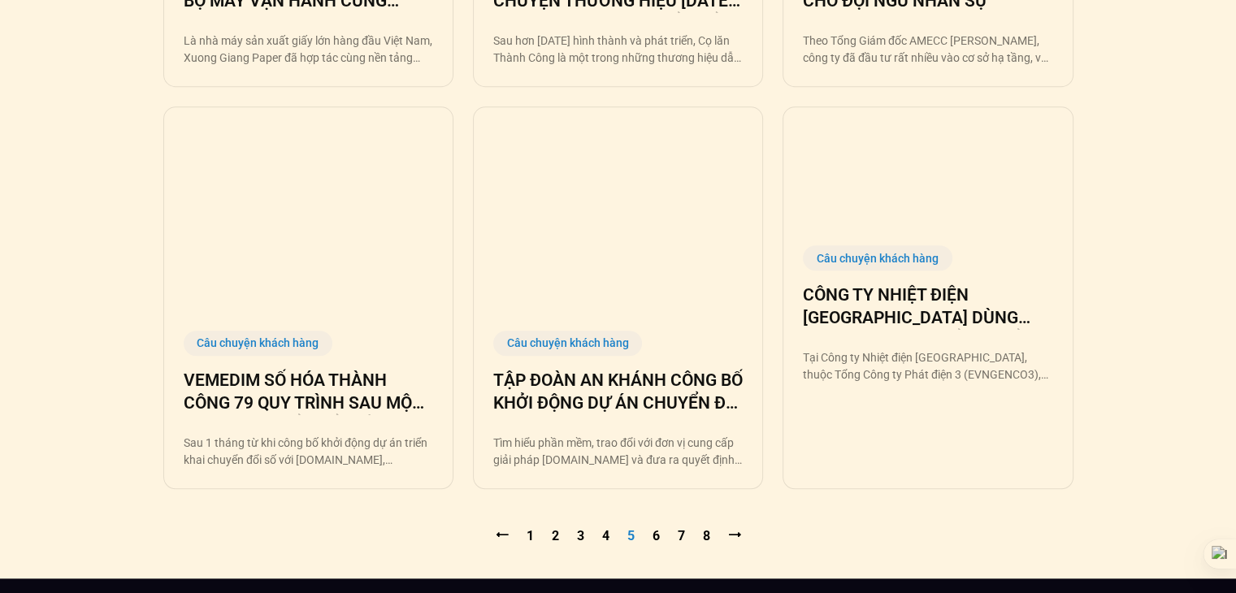
scroll to position [1570, 0]
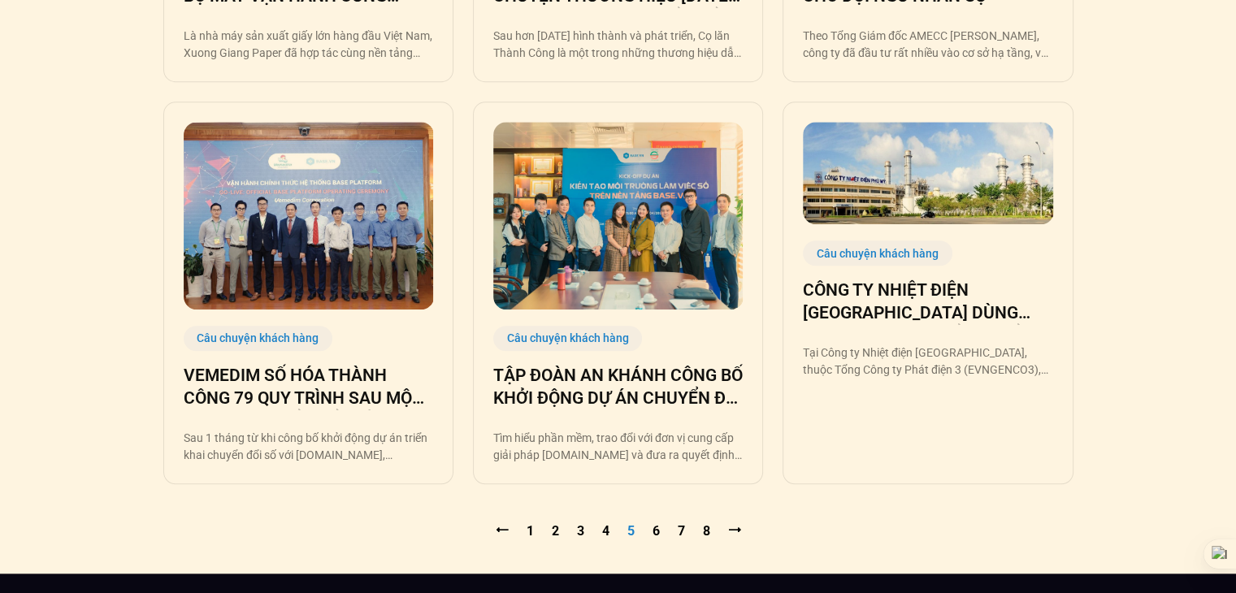
click at [651, 532] on nav "⭠ Trang 1 Trang 2 Trang 3 Trang 4 Trang 5 Trang 6 Trang 7 Trang 8 ⭢" at bounding box center [618, 532] width 910 height 20
click at [658, 529] on link "Trang 6" at bounding box center [656, 530] width 7 height 15
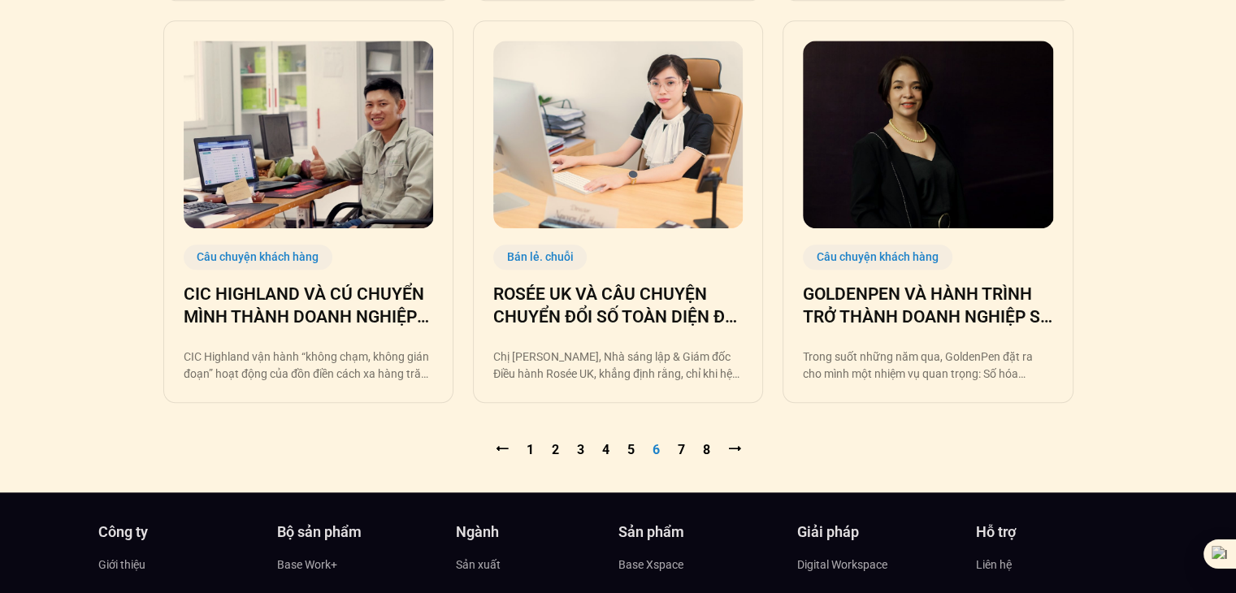
scroll to position [1648, 0]
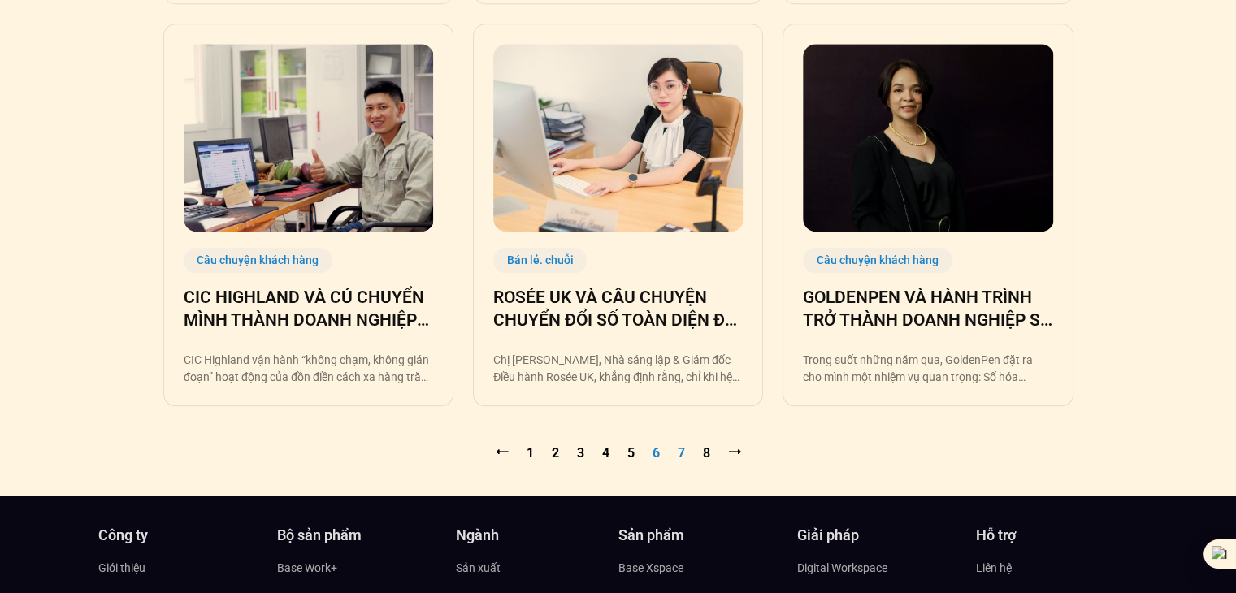
click at [680, 452] on link "Trang 7" at bounding box center [681, 452] width 7 height 15
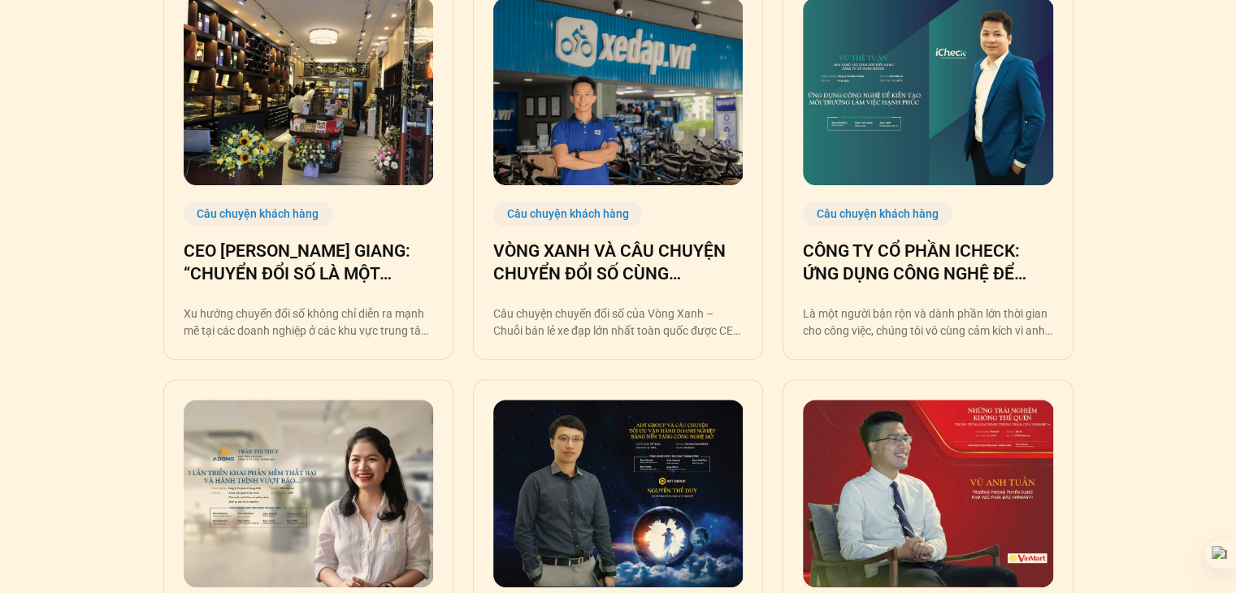
scroll to position [489, 0]
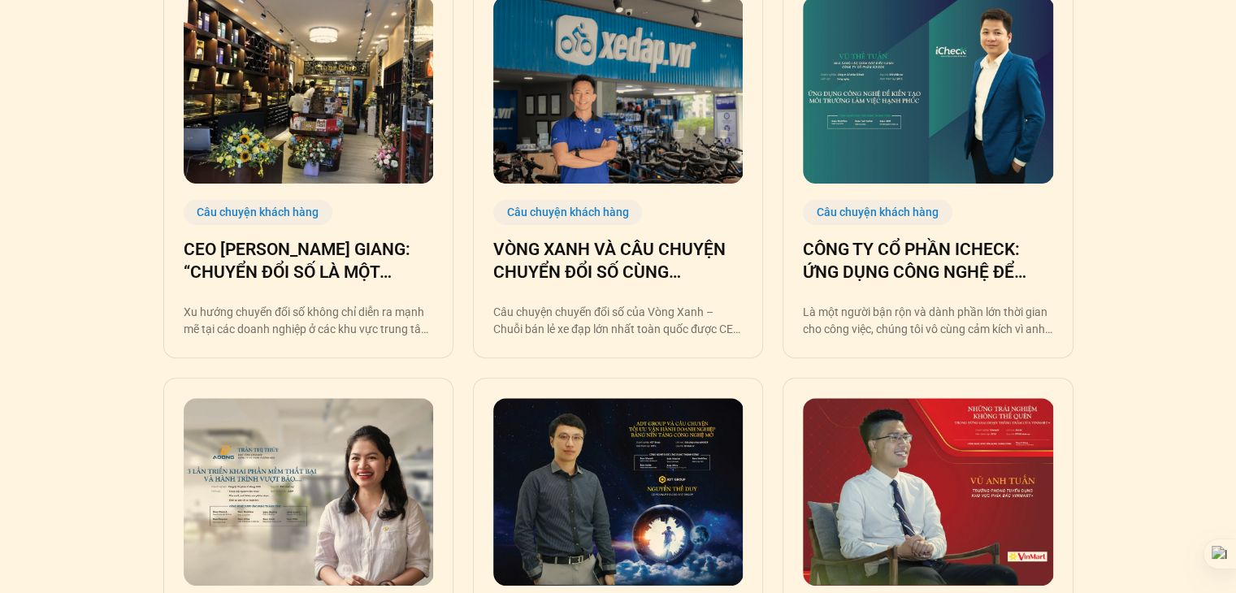
click at [710, 412] on img at bounding box center [618, 492] width 250 height 188
